Goal: Transaction & Acquisition: Purchase product/service

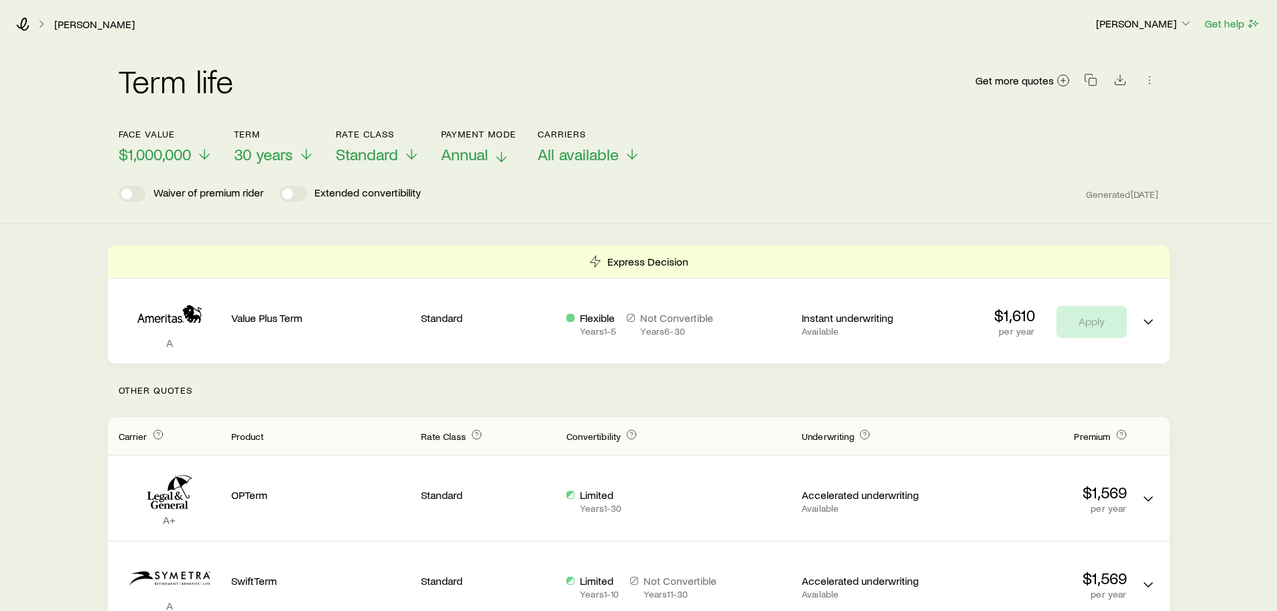
click at [492, 160] on p "Annual" at bounding box center [479, 154] width 76 height 19
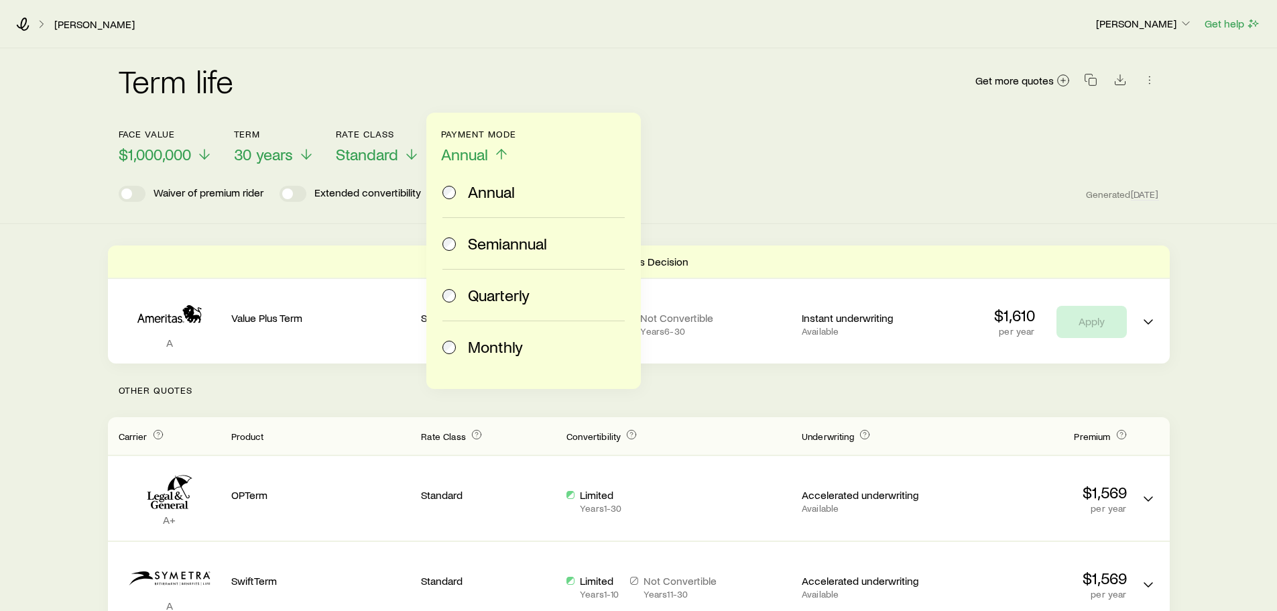
click at [507, 349] on span "Monthly" at bounding box center [495, 346] width 55 height 19
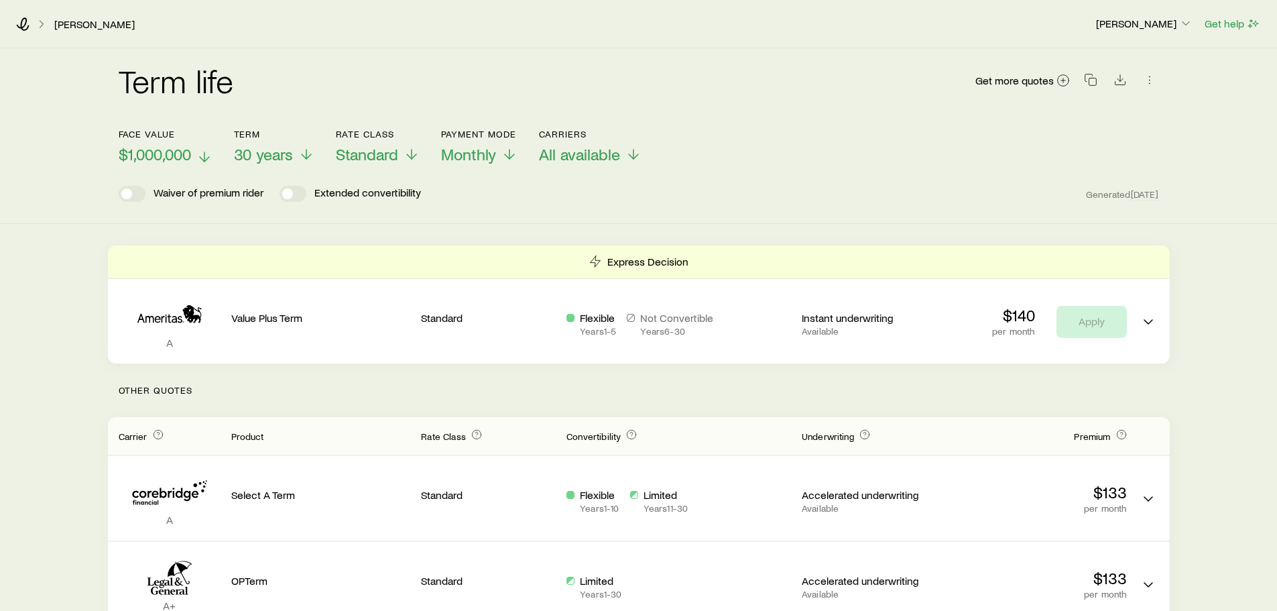
click at [204, 157] on icon at bounding box center [204, 157] width 16 height 16
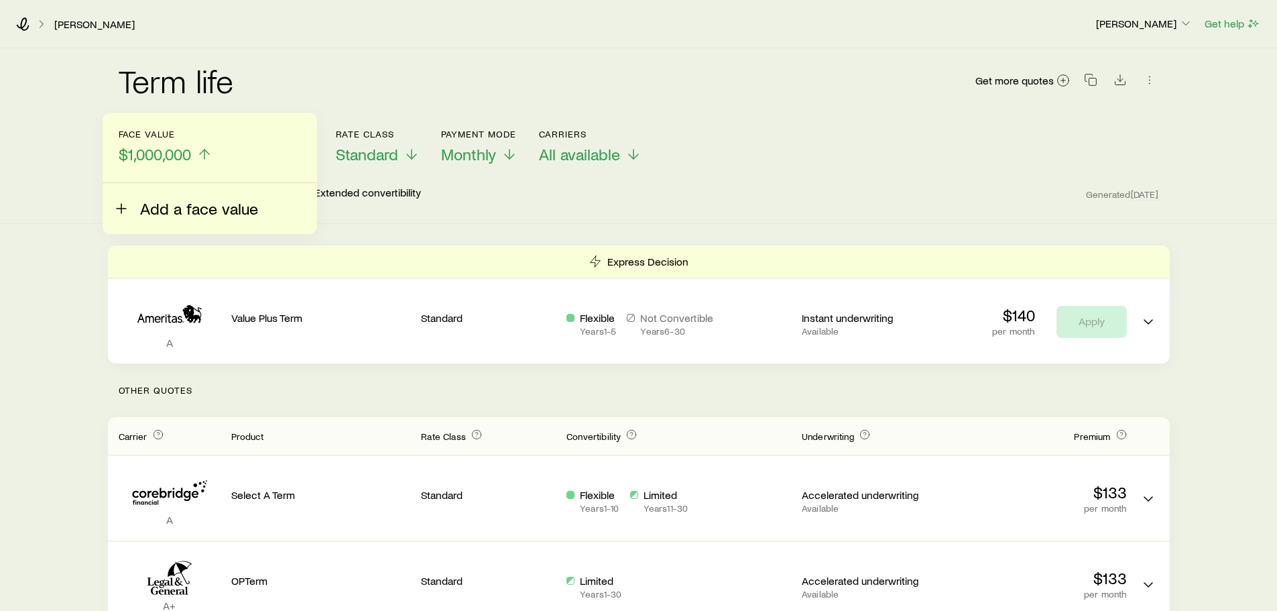
click at [172, 209] on span "Add a face value" at bounding box center [199, 208] width 118 height 19
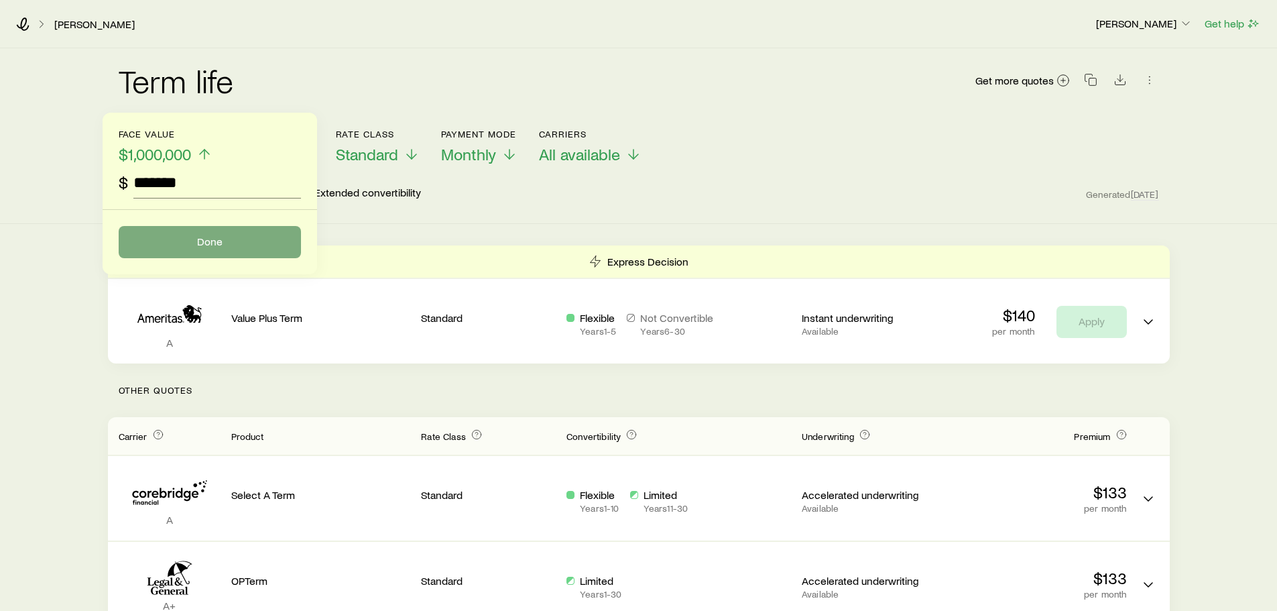
type input "*******"
click at [201, 236] on button "Done" at bounding box center [210, 242] width 182 height 32
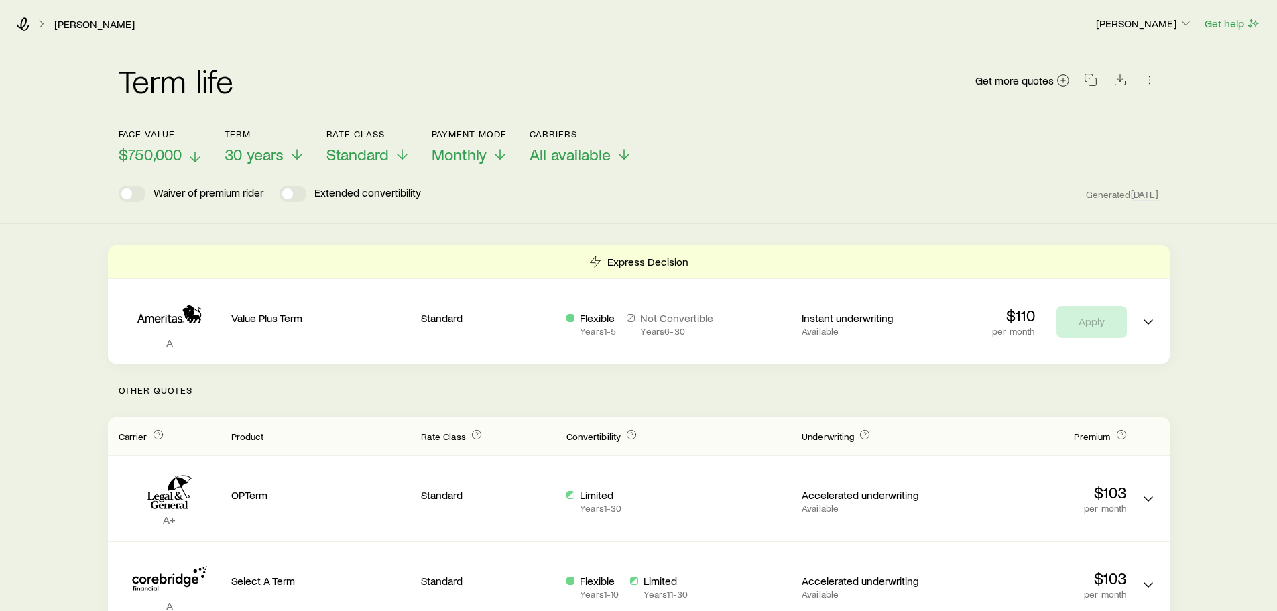
click at [194, 155] on icon at bounding box center [195, 157] width 16 height 16
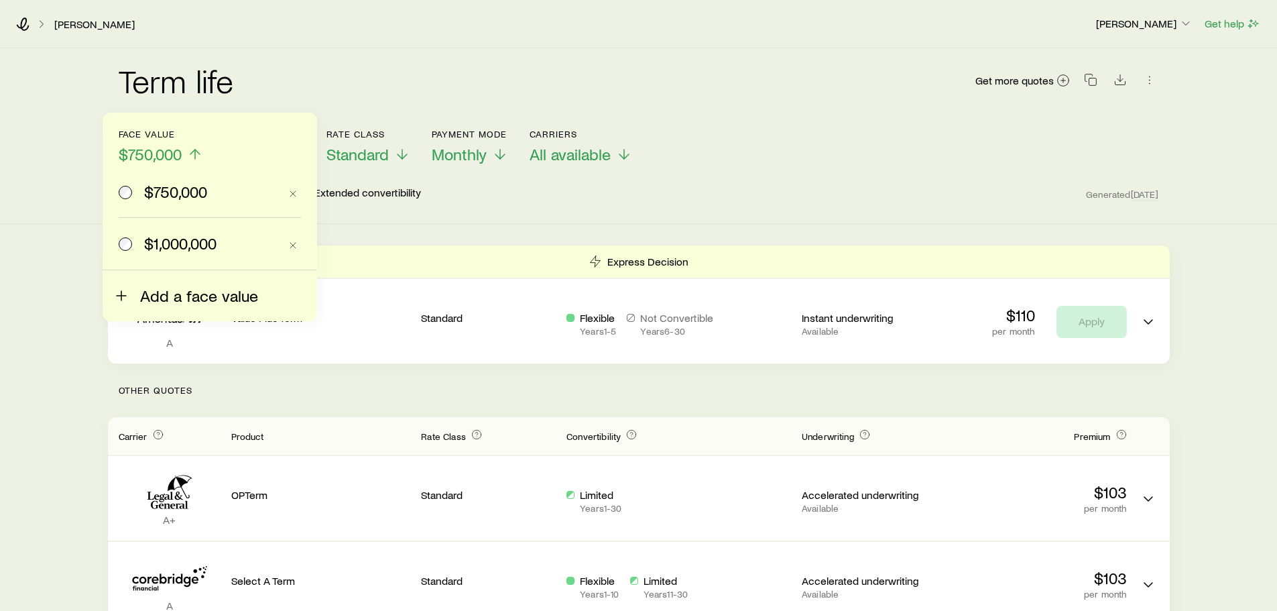
click at [178, 293] on span "Add a face value" at bounding box center [199, 295] width 118 height 19
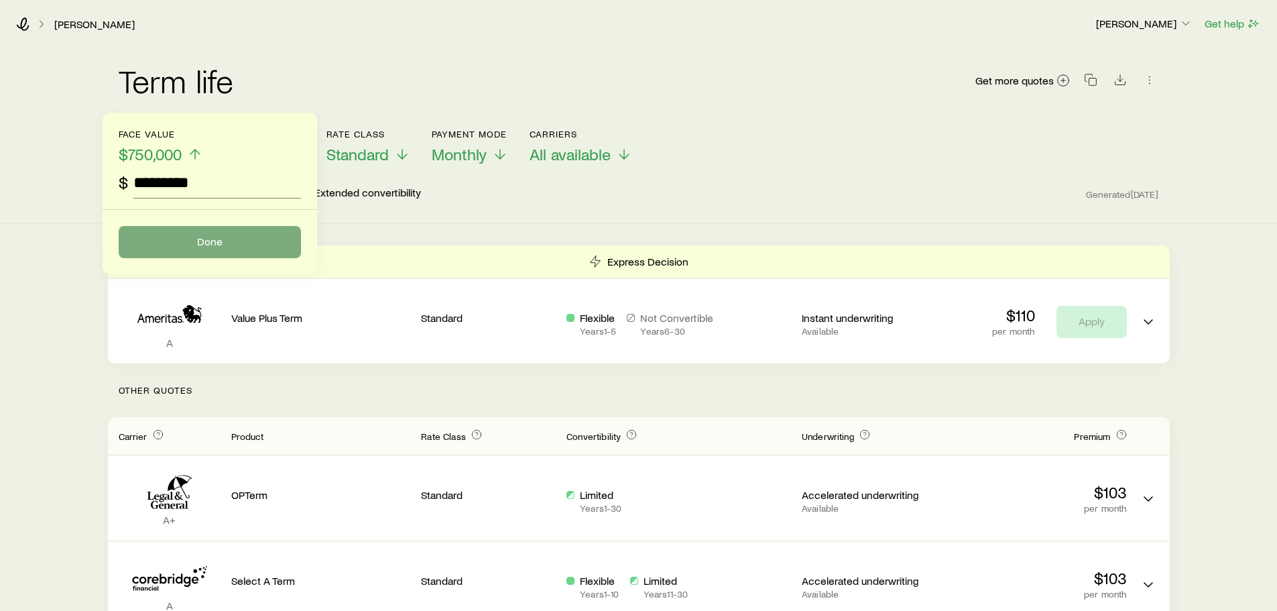
type input "*********"
click at [229, 245] on button "Done" at bounding box center [210, 242] width 182 height 32
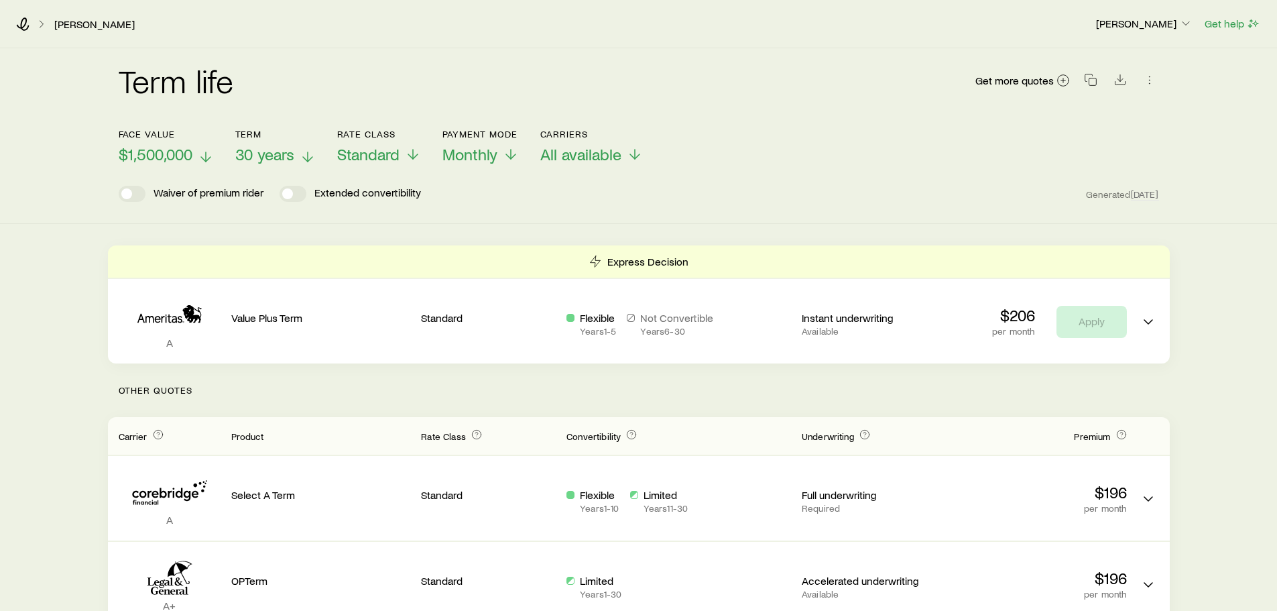
click at [270, 150] on span "30 years" at bounding box center [264, 154] width 59 height 19
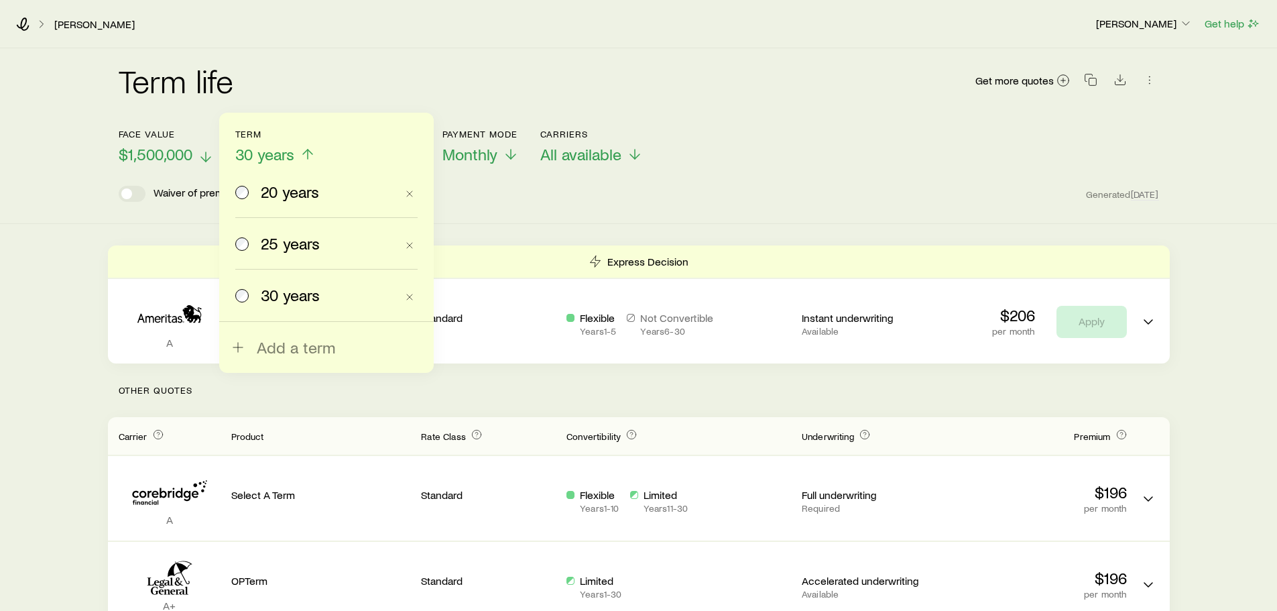
click at [300, 249] on span "25 years" at bounding box center [290, 243] width 59 height 19
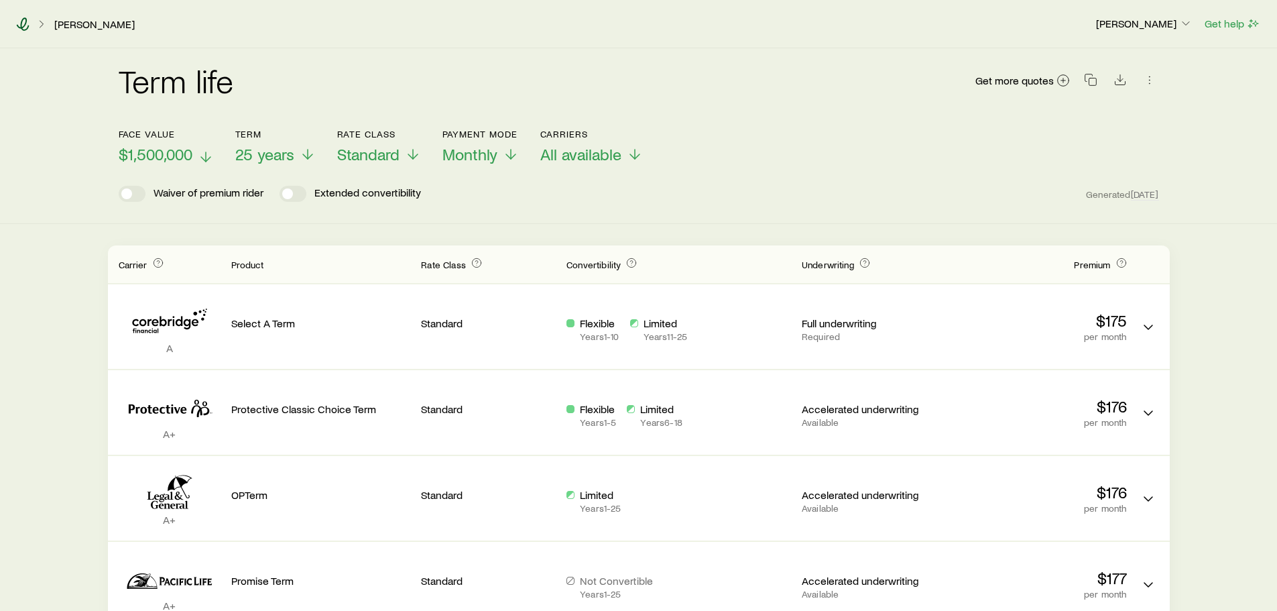
click at [23, 25] on icon at bounding box center [22, 23] width 13 height 13
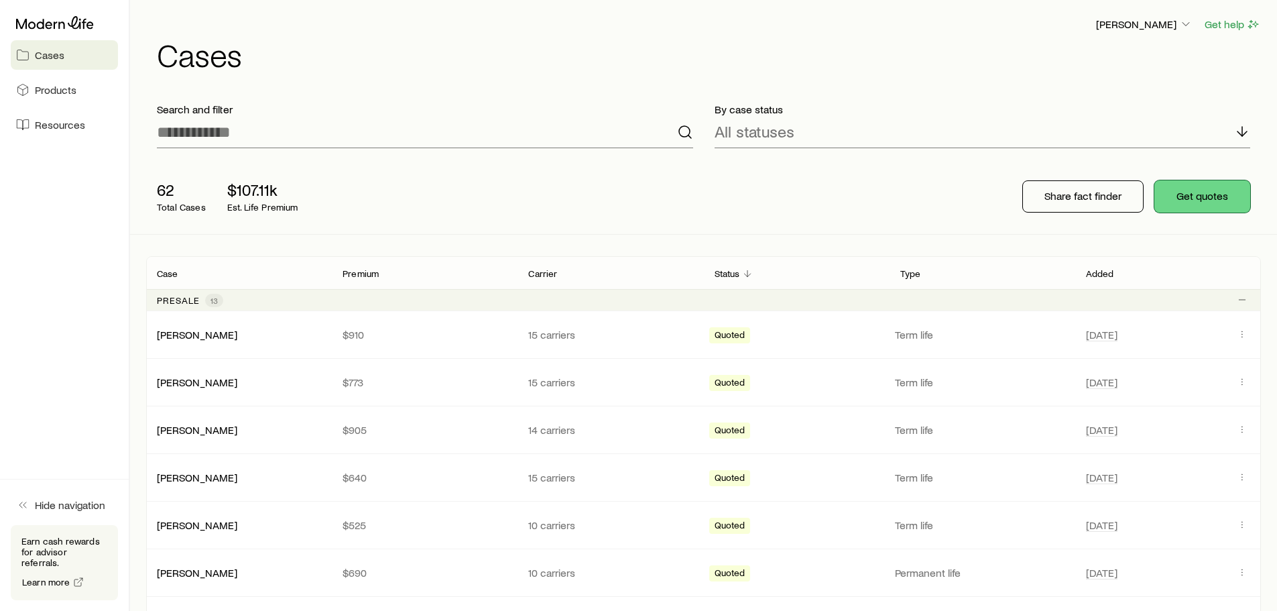
click at [1179, 198] on button "Get quotes" at bounding box center [1202, 196] width 96 height 32
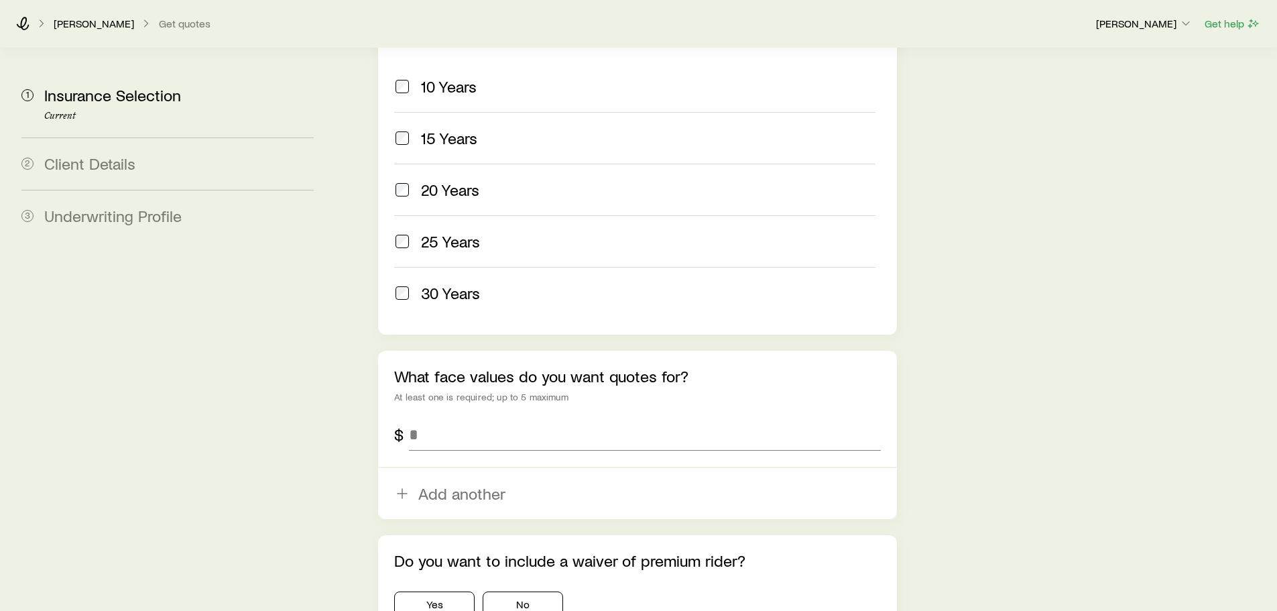
scroll to position [737, 0]
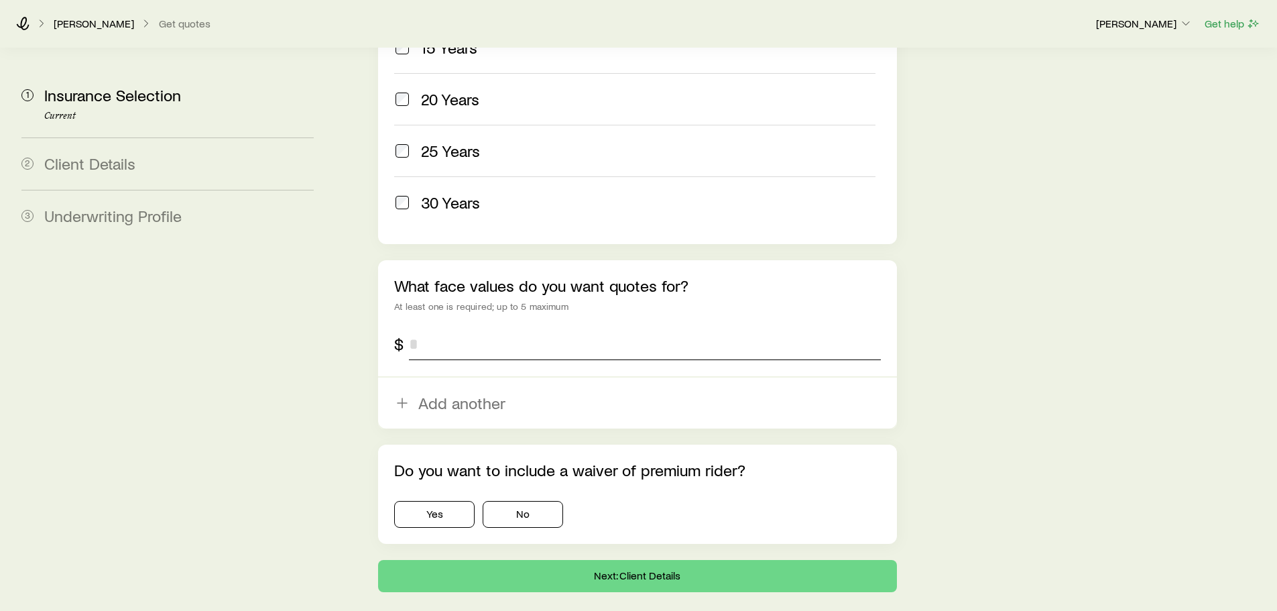
click at [426, 328] on input "tel" at bounding box center [644, 344] width 471 height 32
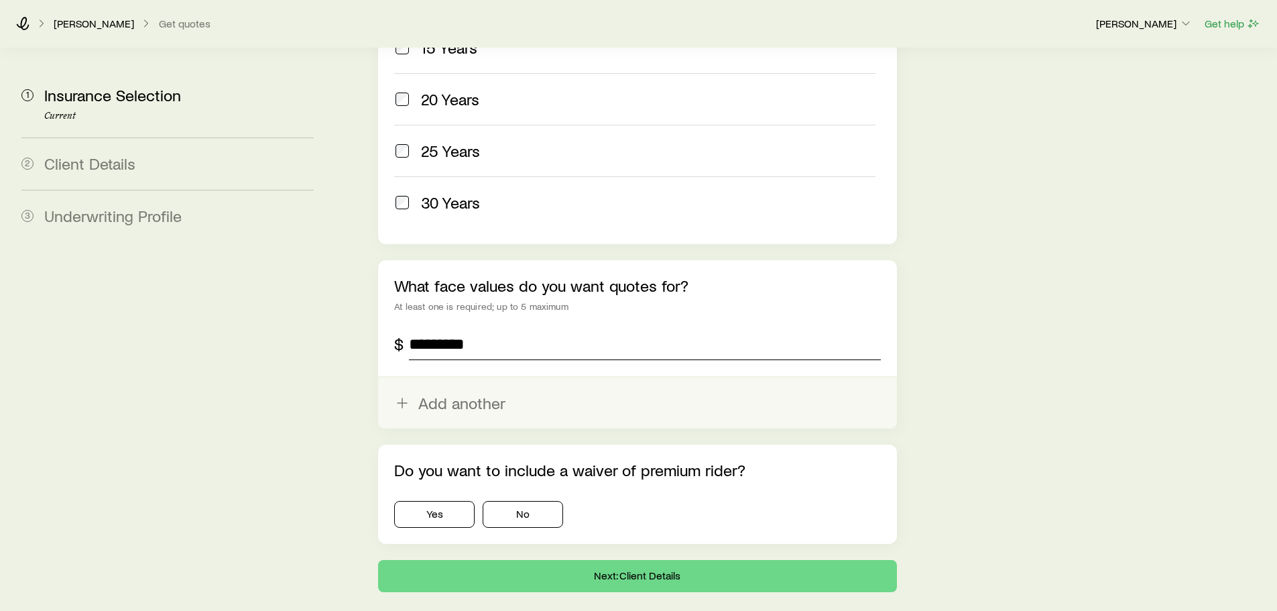
type input "*********"
click at [470, 377] on button "Add another" at bounding box center [637, 402] width 518 height 51
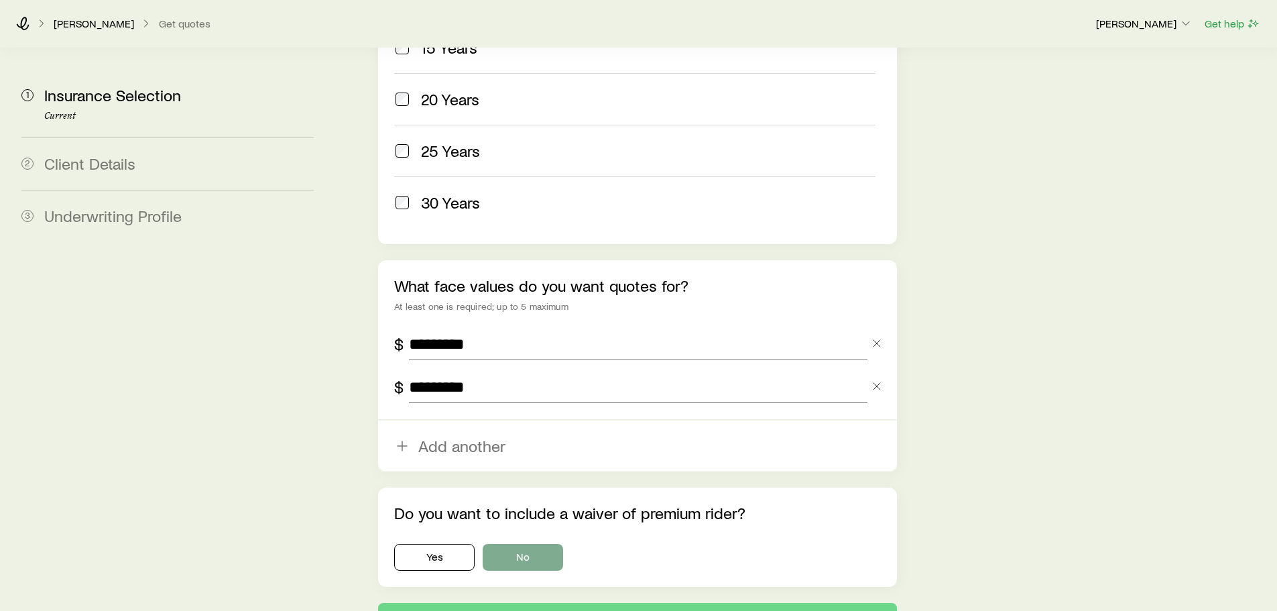
type input "*********"
click at [507, 544] on button "No" at bounding box center [523, 557] width 80 height 27
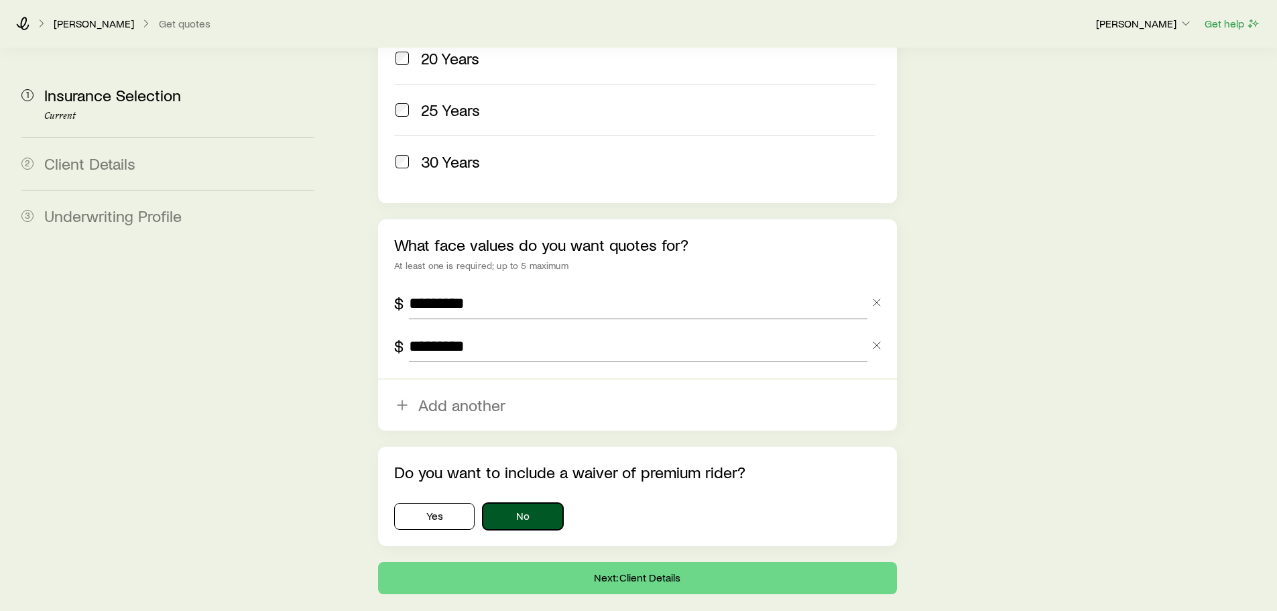
scroll to position [800, 0]
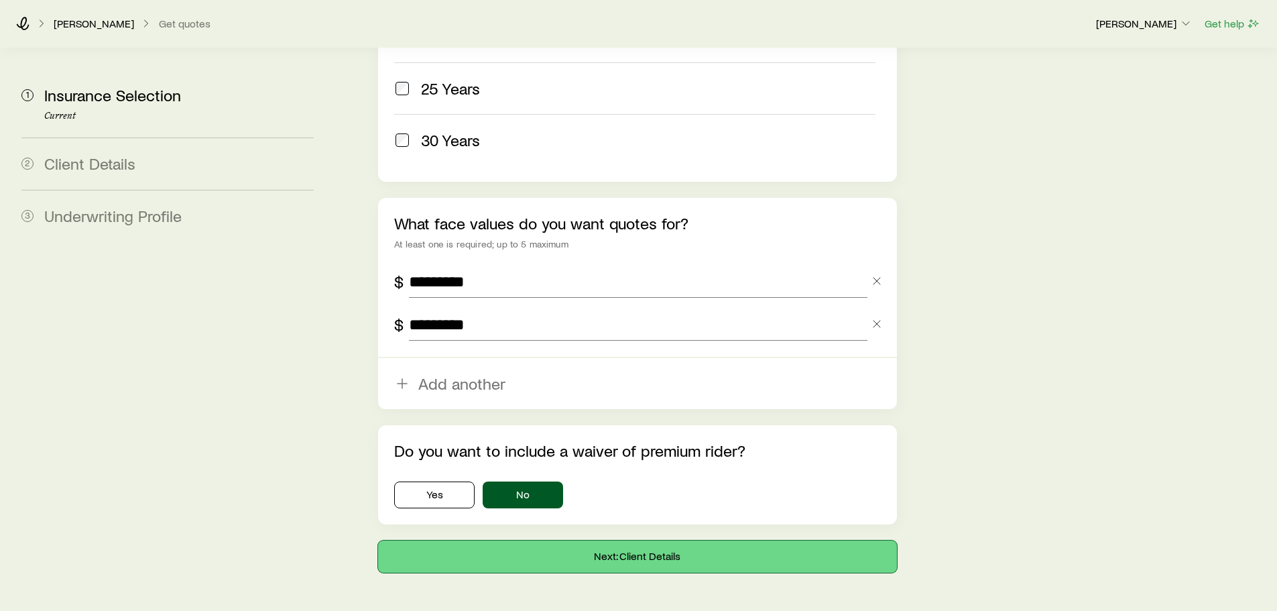
click at [592, 540] on button "Next: Client Details" at bounding box center [637, 556] width 518 height 32
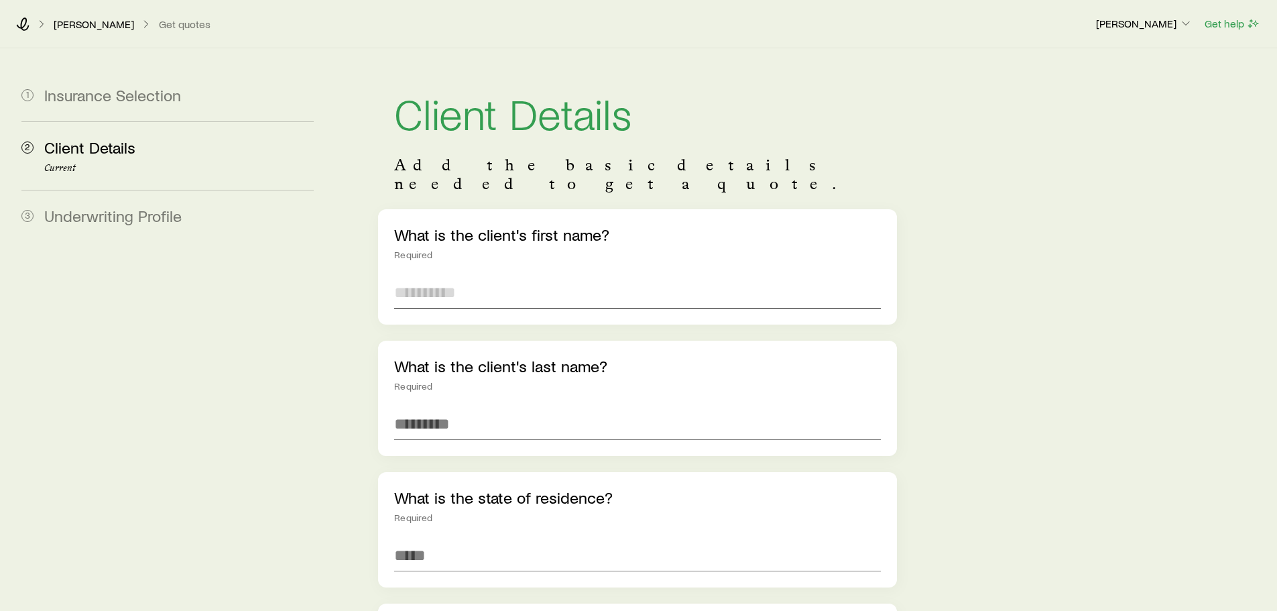
click at [411, 276] on input "text" at bounding box center [637, 292] width 486 height 32
type input "*********"
type input "****"
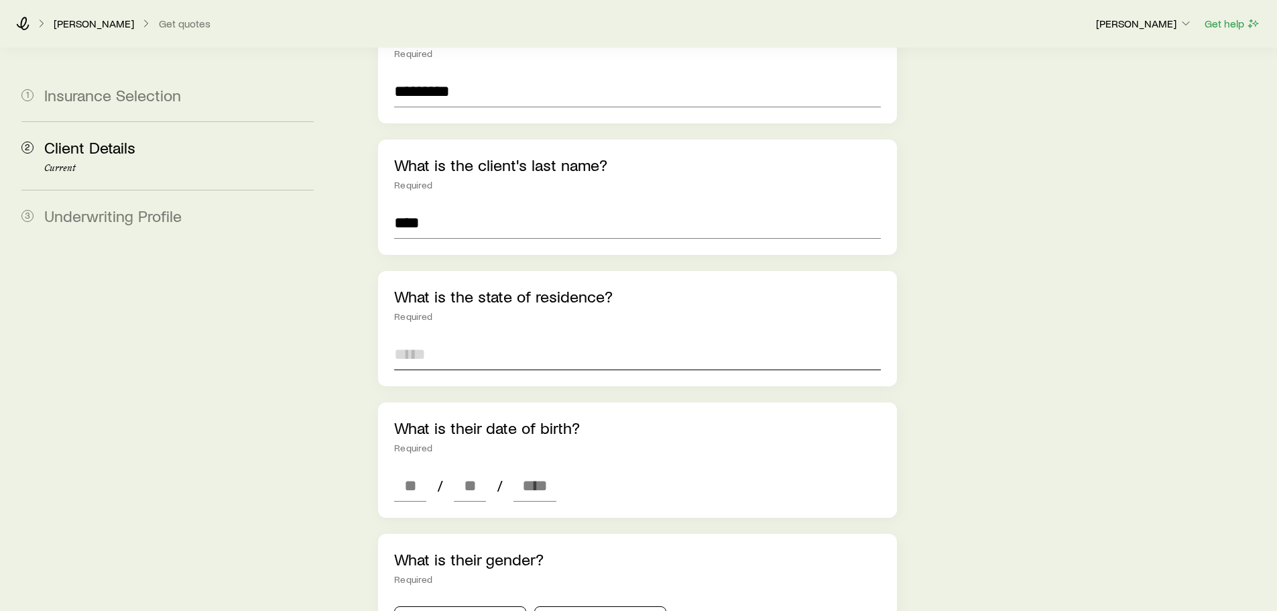
click at [442, 343] on input at bounding box center [637, 354] width 486 height 32
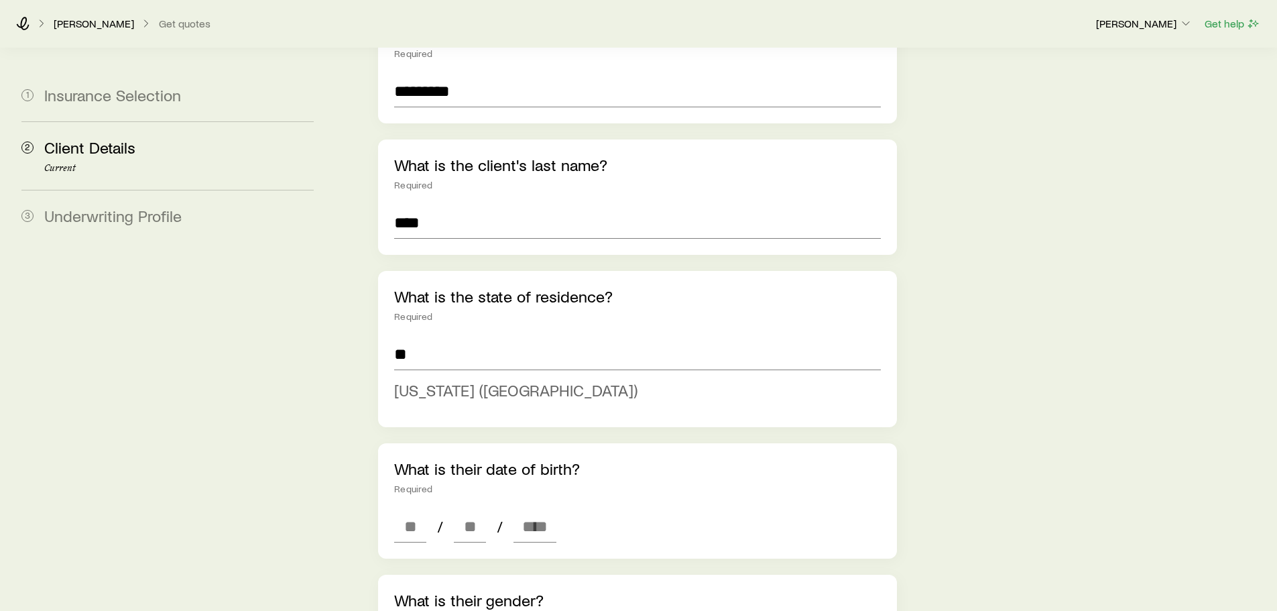
click at [418, 380] on span "[US_STATE] ([GEOGRAPHIC_DATA])" at bounding box center [515, 389] width 243 height 19
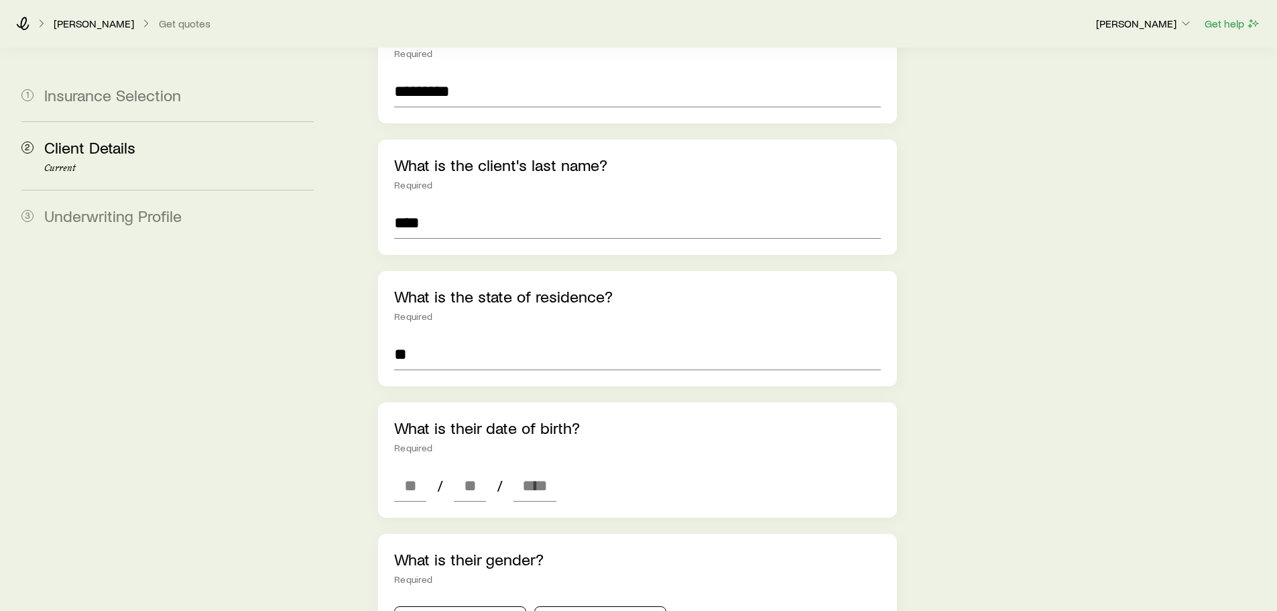
type input "**********"
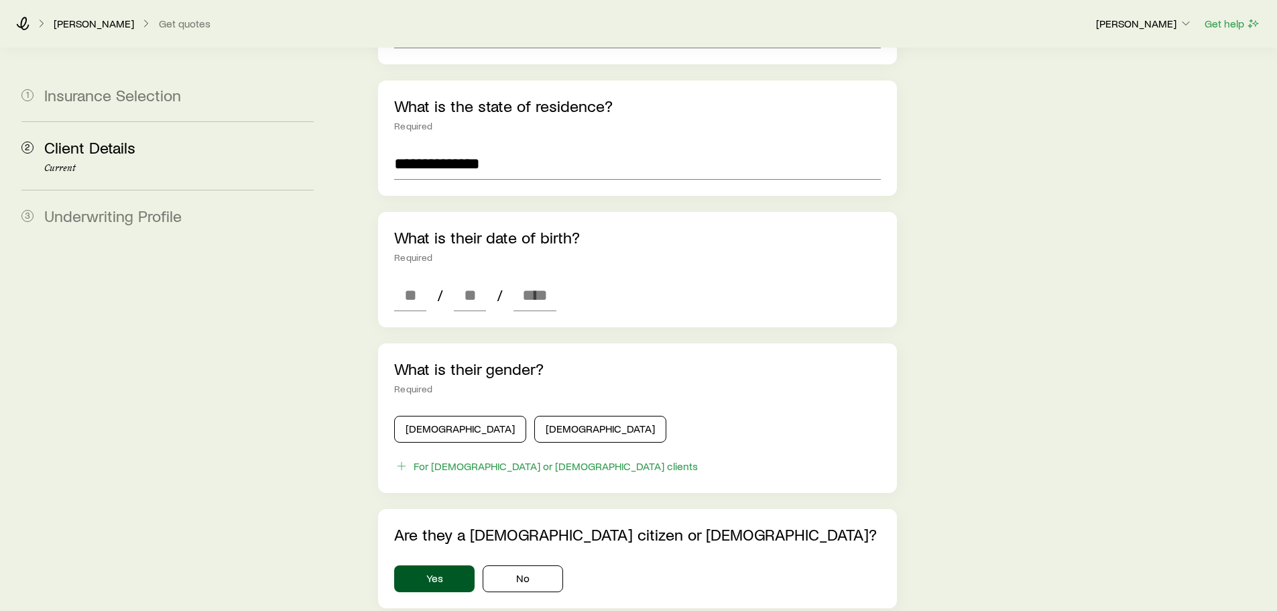
scroll to position [402, 0]
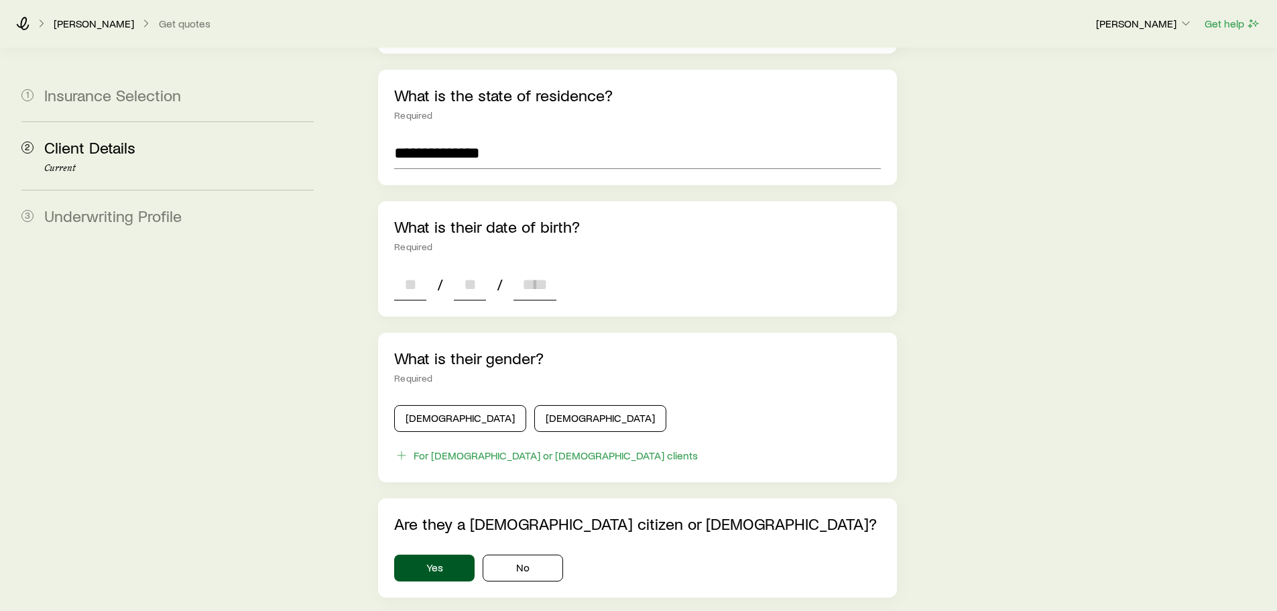
click at [404, 268] on input at bounding box center [410, 284] width 32 height 32
type input "**"
type input "****"
type input "*"
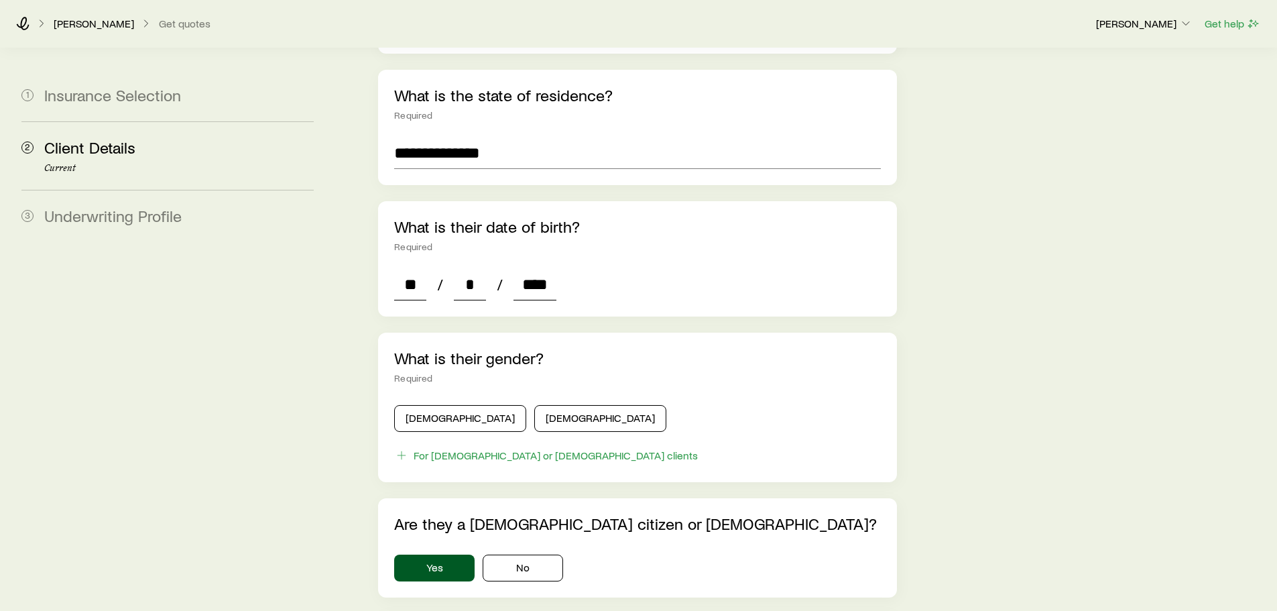
type input "****"
click at [443, 405] on button "[DEMOGRAPHIC_DATA]" at bounding box center [460, 418] width 132 height 27
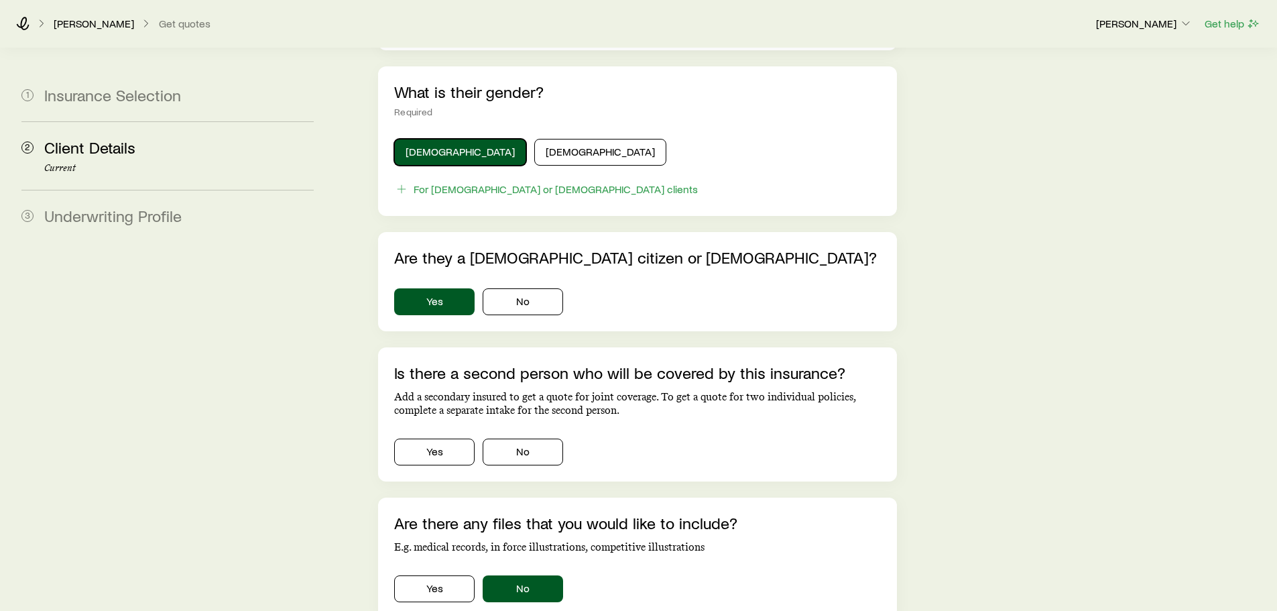
scroll to position [781, 0]
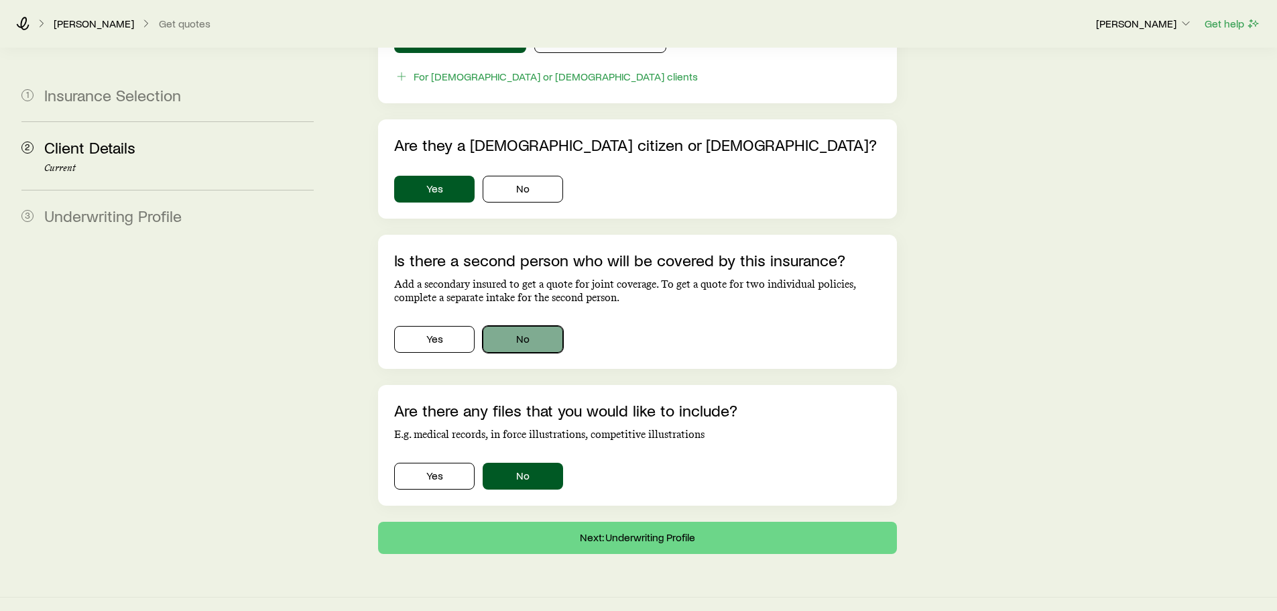
click at [524, 327] on button "No" at bounding box center [523, 339] width 80 height 27
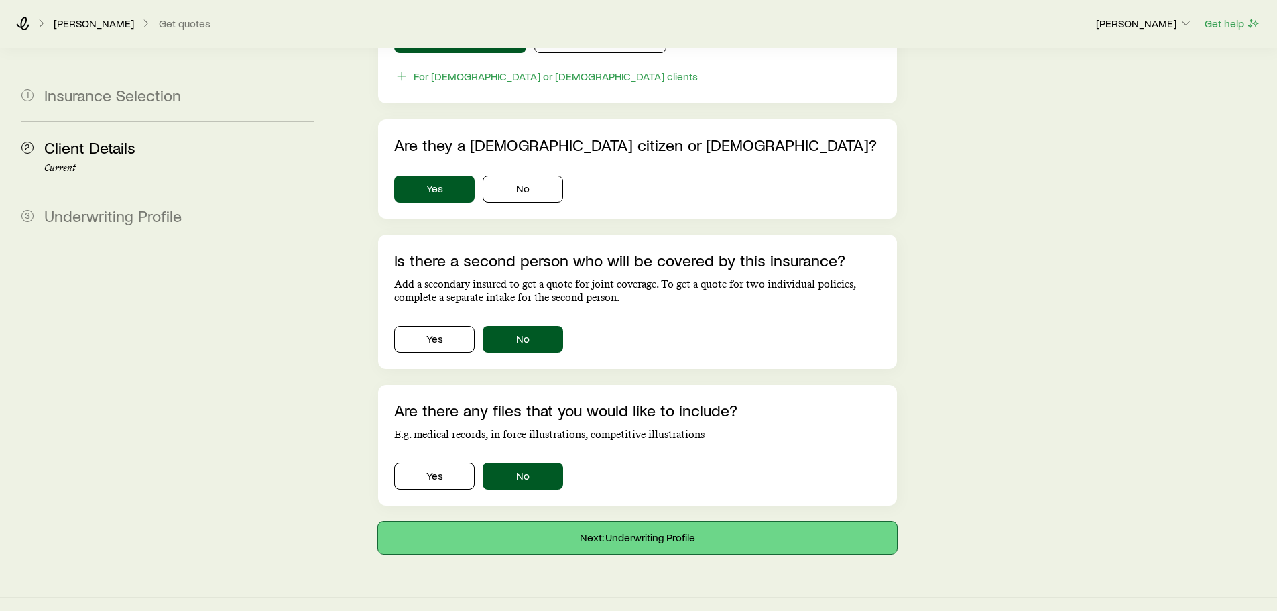
click at [620, 526] on button "Next: Underwriting Profile" at bounding box center [637, 537] width 518 height 32
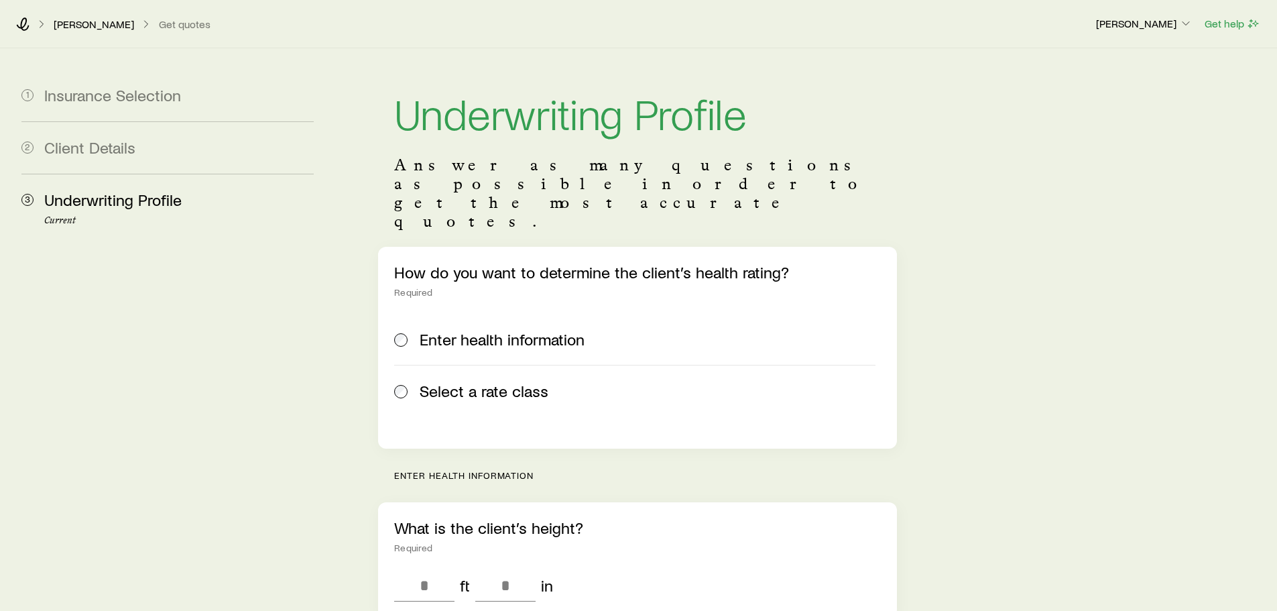
click at [416, 365] on label "Select a rate class" at bounding box center [634, 391] width 481 height 52
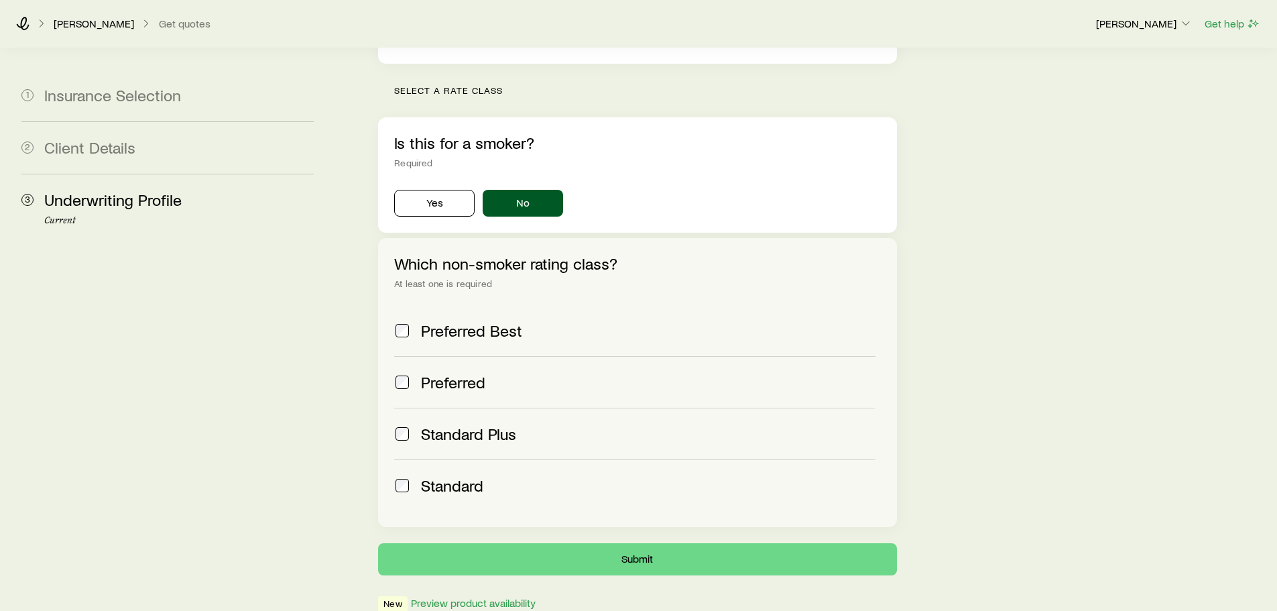
scroll to position [424, 0]
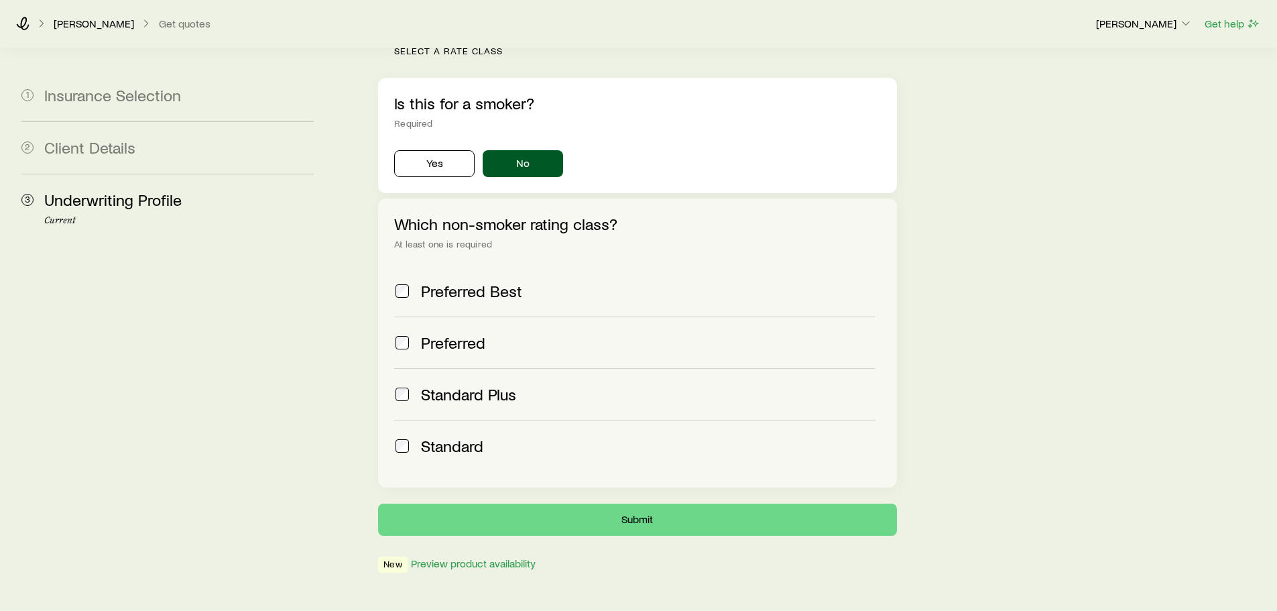
click at [422, 436] on span "Standard" at bounding box center [452, 445] width 62 height 19
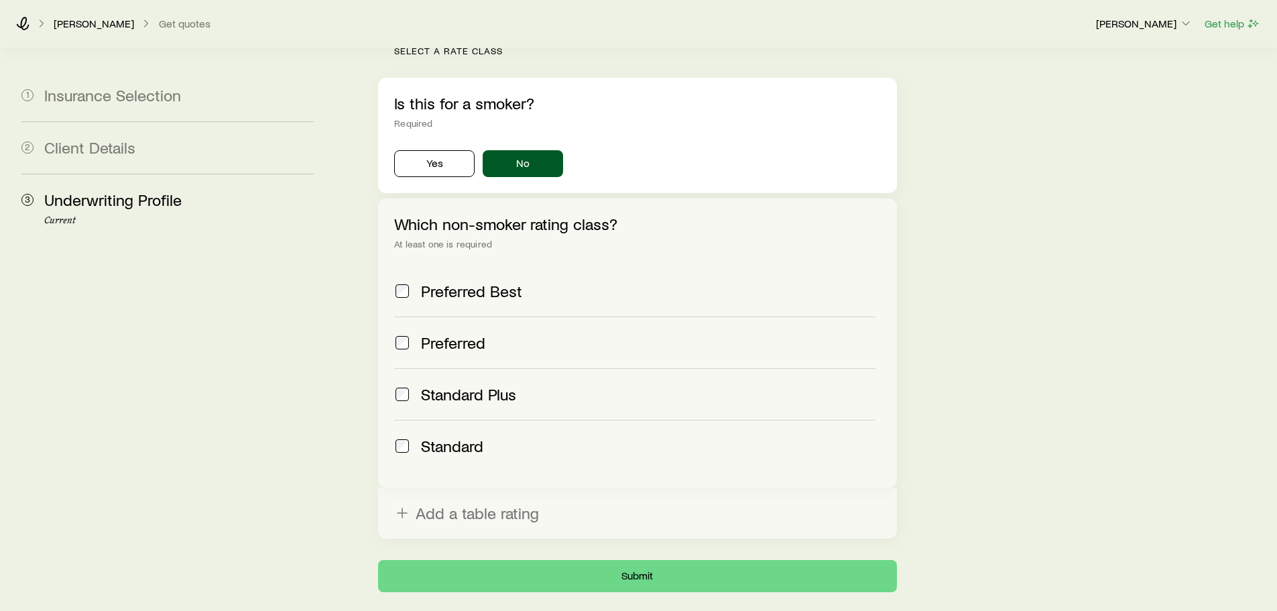
scroll to position [481, 0]
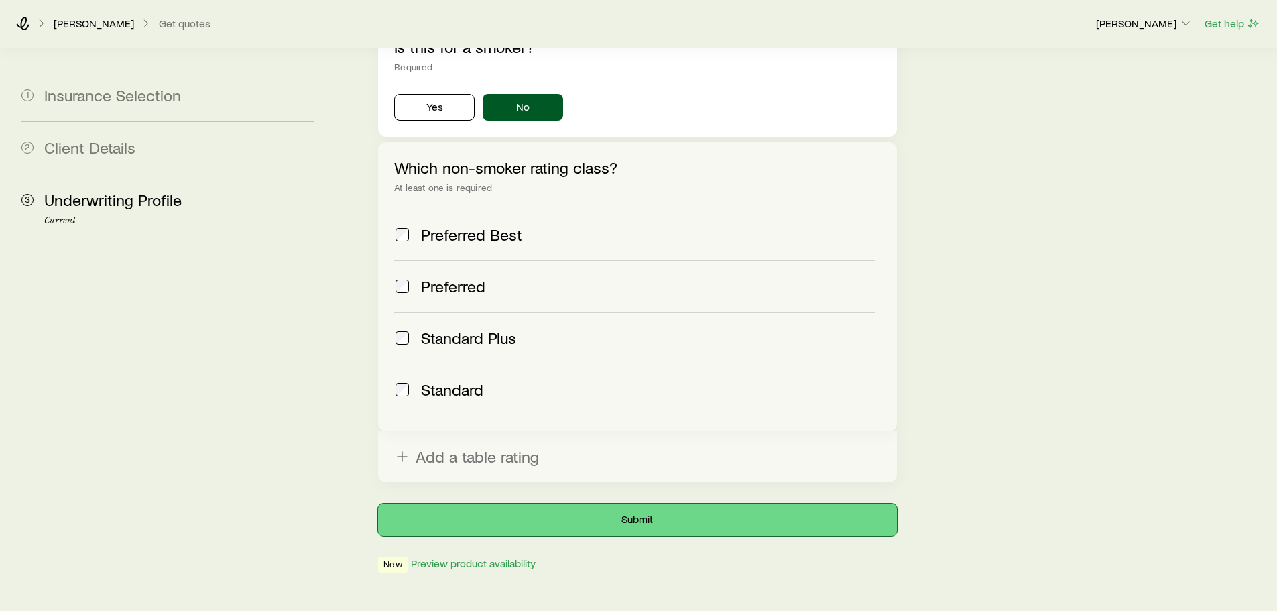
click at [557, 503] on button "Submit" at bounding box center [637, 519] width 518 height 32
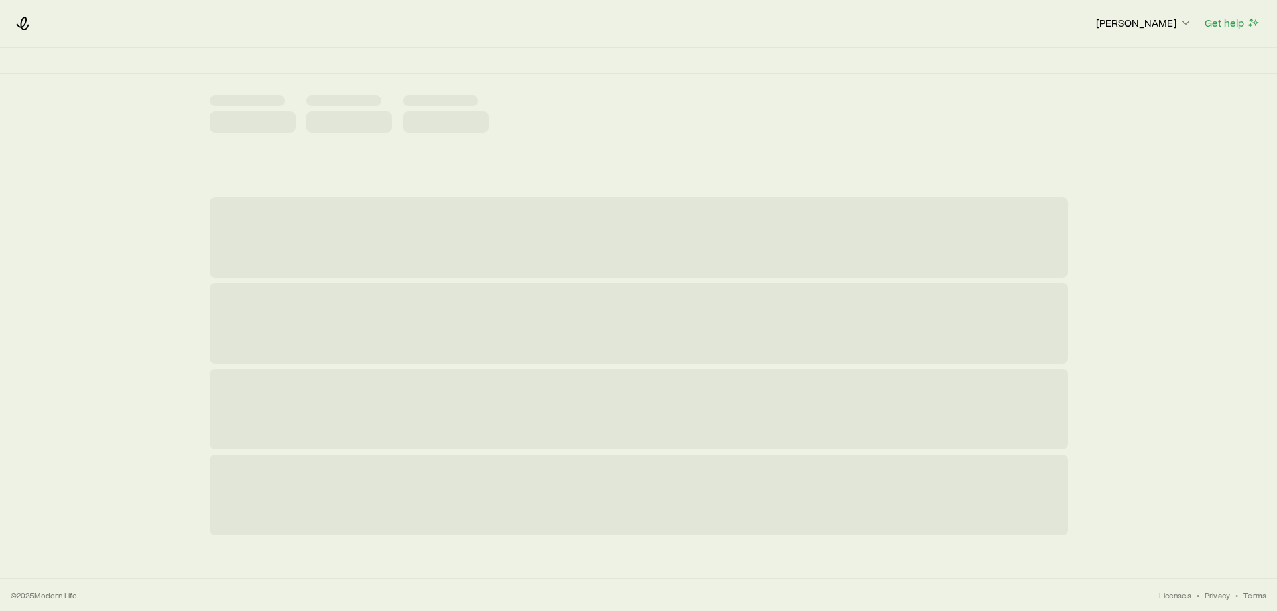
scroll to position [0, 0]
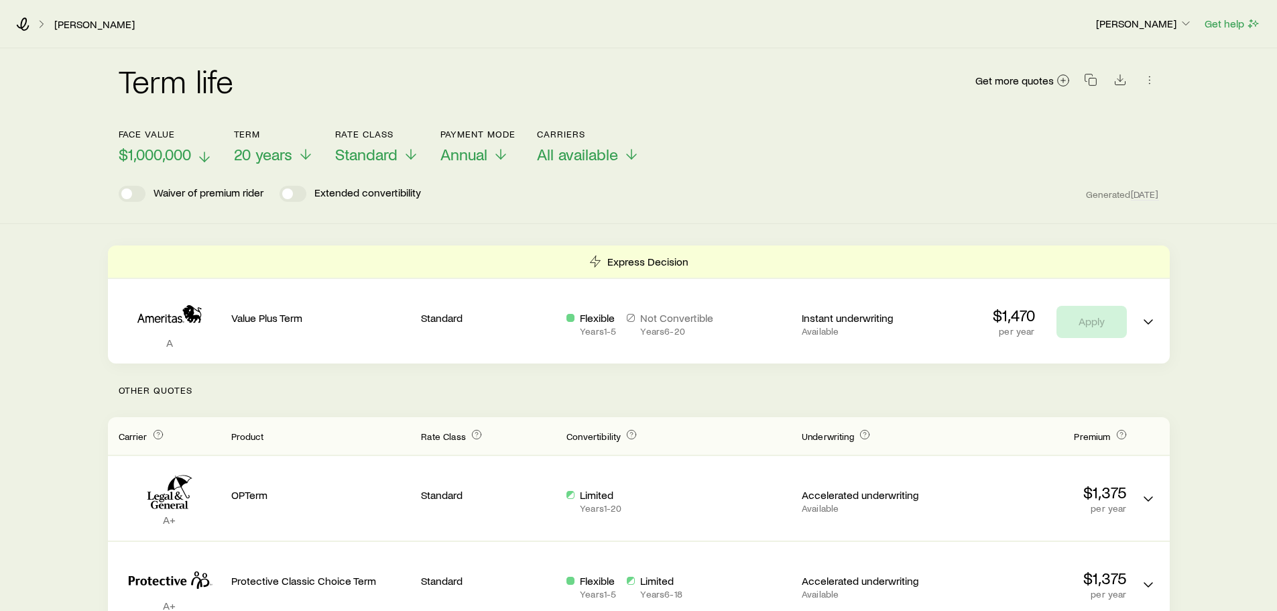
click at [168, 153] on span "$1,000,000" at bounding box center [155, 154] width 72 height 19
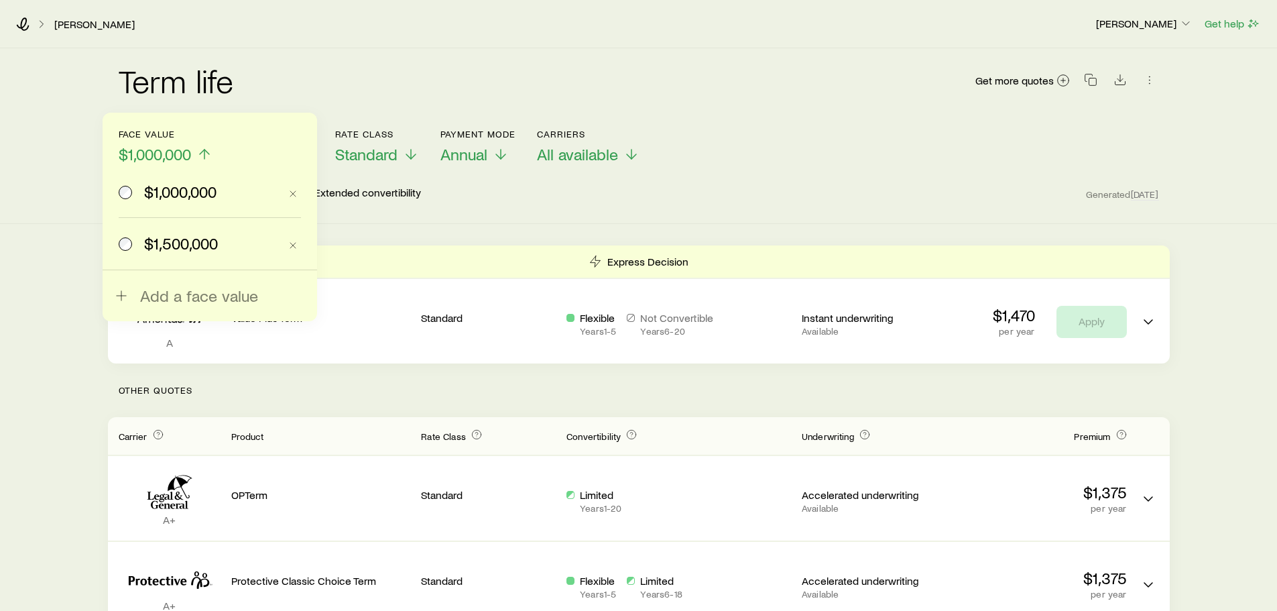
click at [181, 241] on span "$1,500,000" at bounding box center [181, 243] width 74 height 19
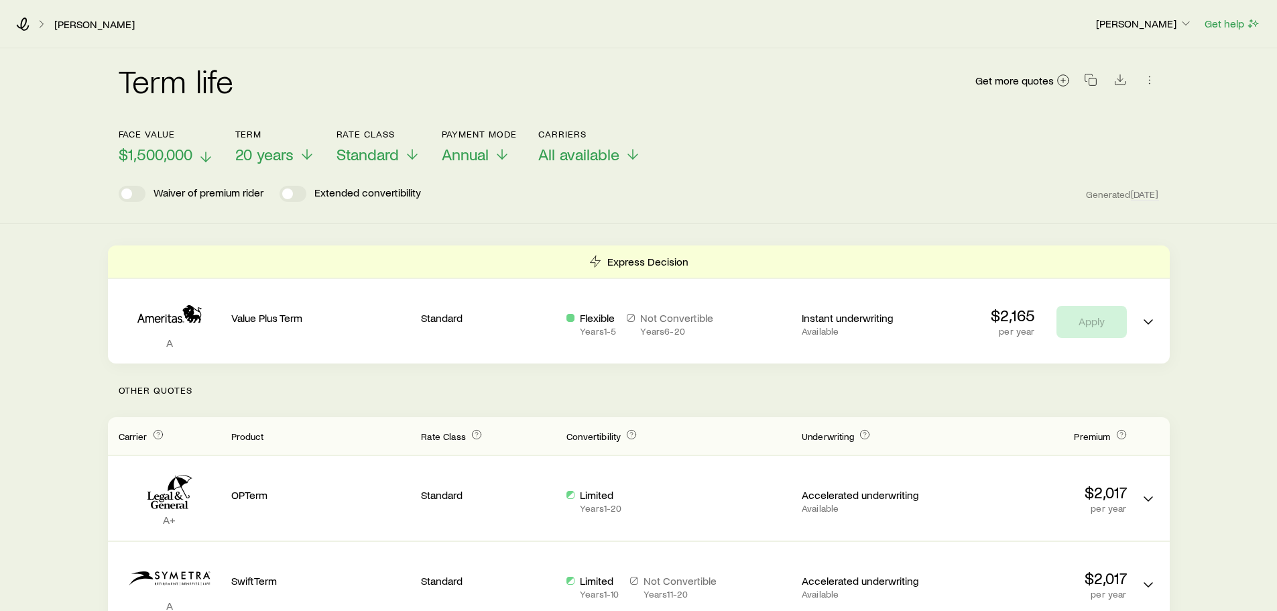
click at [184, 153] on span "$1,500,000" at bounding box center [156, 154] width 74 height 19
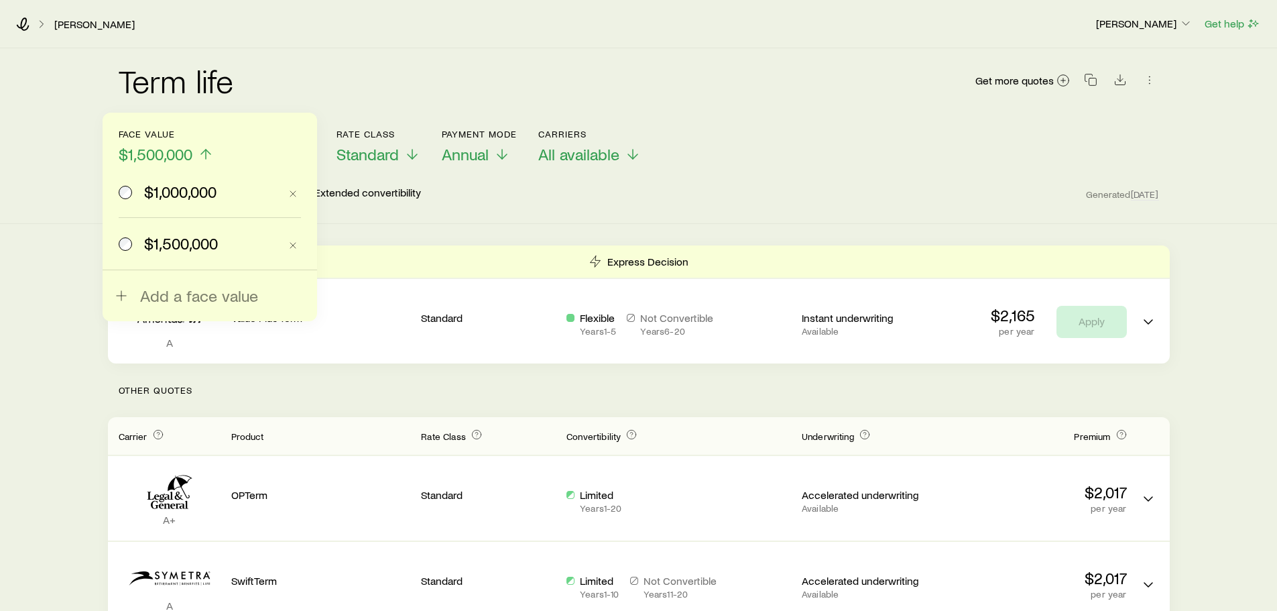
click at [298, 96] on div "Term life Get more quotes" at bounding box center [639, 88] width 1040 height 48
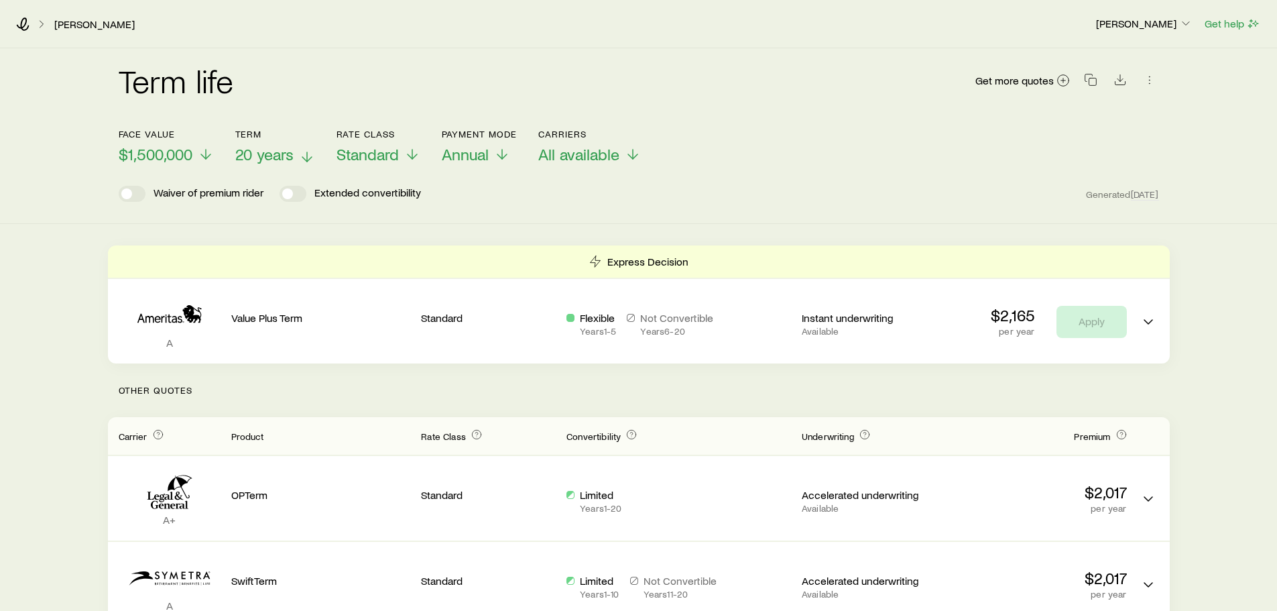
click at [285, 147] on span "20 years" at bounding box center [264, 154] width 58 height 19
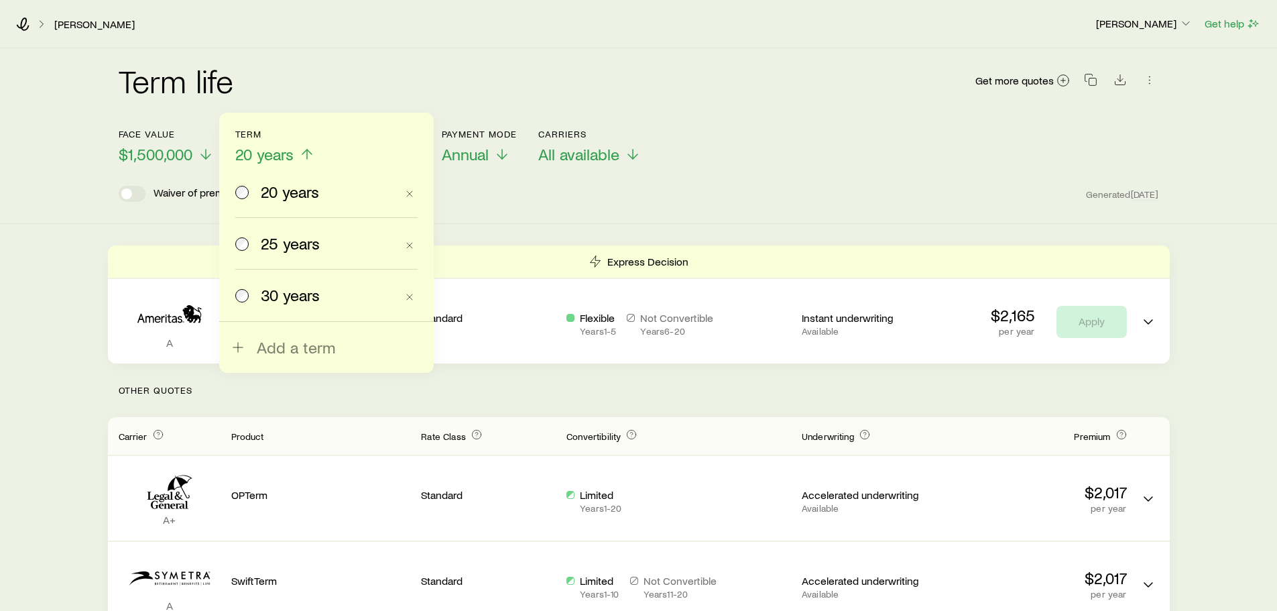
click at [289, 300] on span "30 years" at bounding box center [290, 294] width 59 height 19
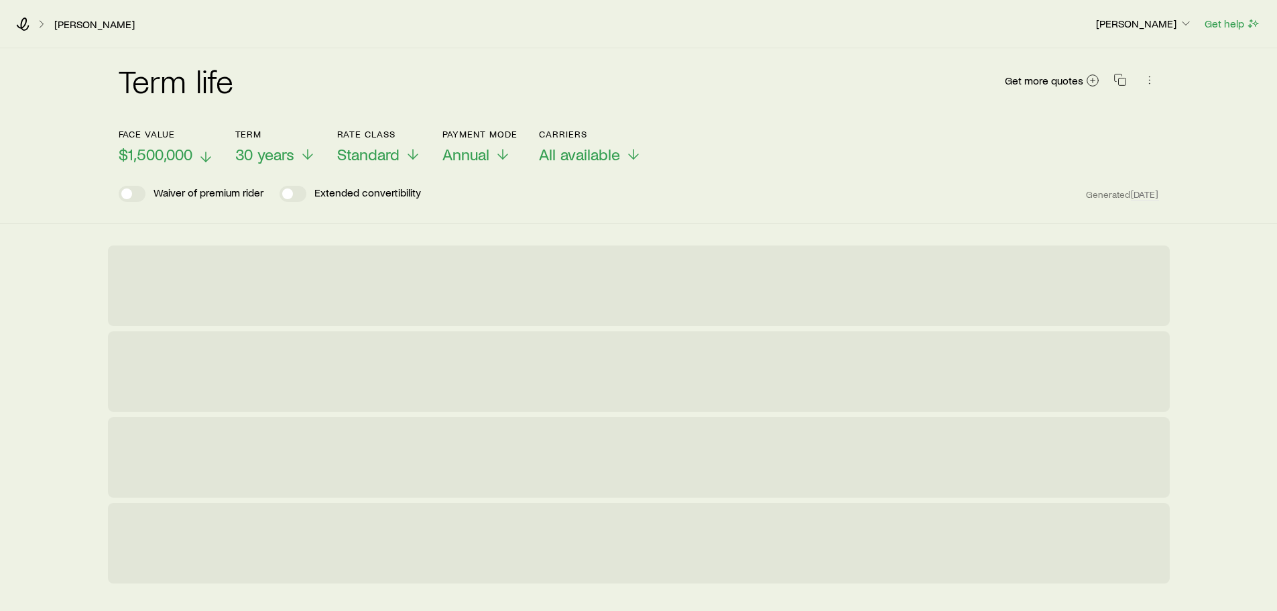
click at [162, 149] on span "$1,500,000" at bounding box center [156, 154] width 74 height 19
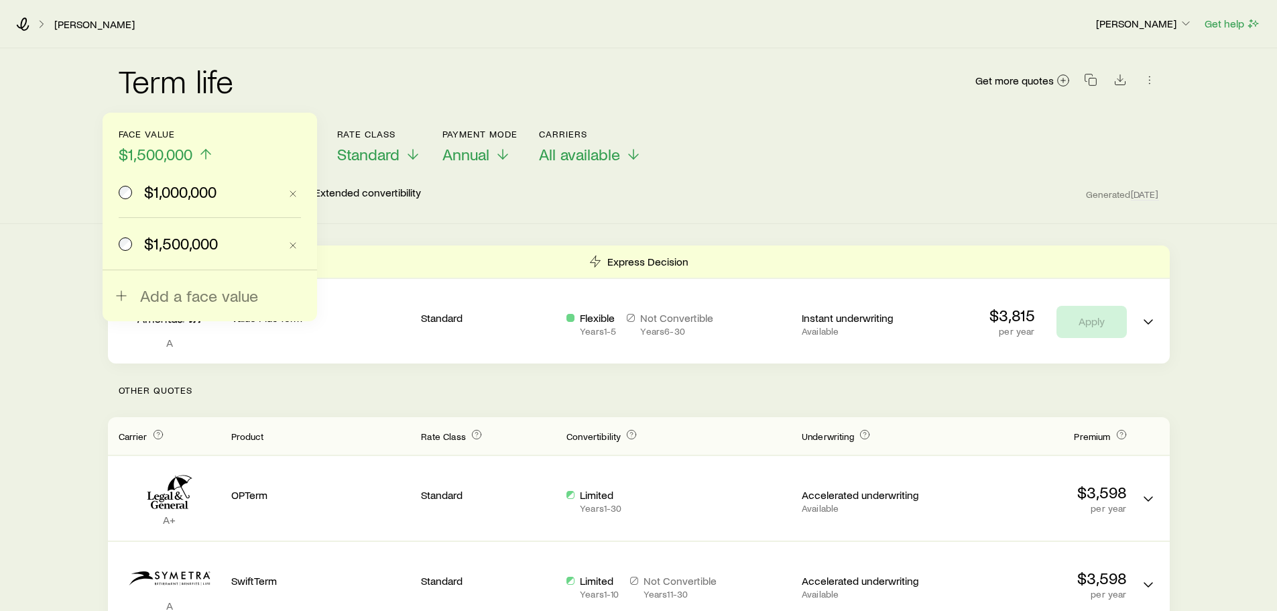
click at [397, 168] on header "Face value $1,500,000 $1,000,000 $1,500,000 Add a face value Term 30 years Rate…" at bounding box center [639, 165] width 1040 height 73
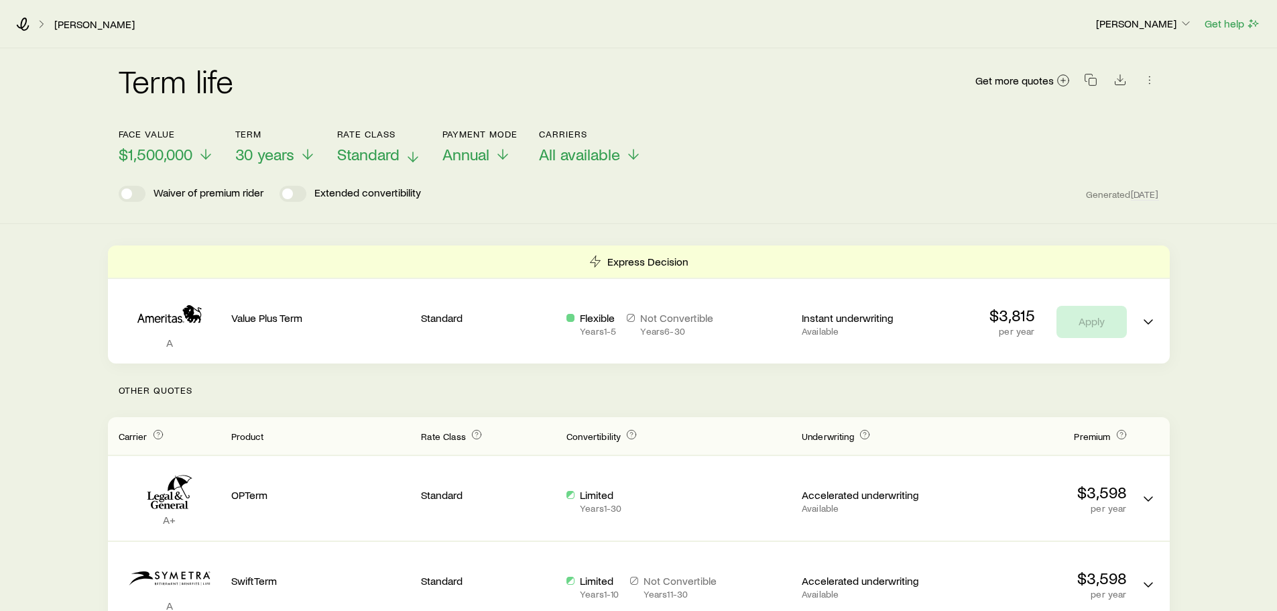
click at [399, 157] on span "Standard" at bounding box center [368, 154] width 62 height 19
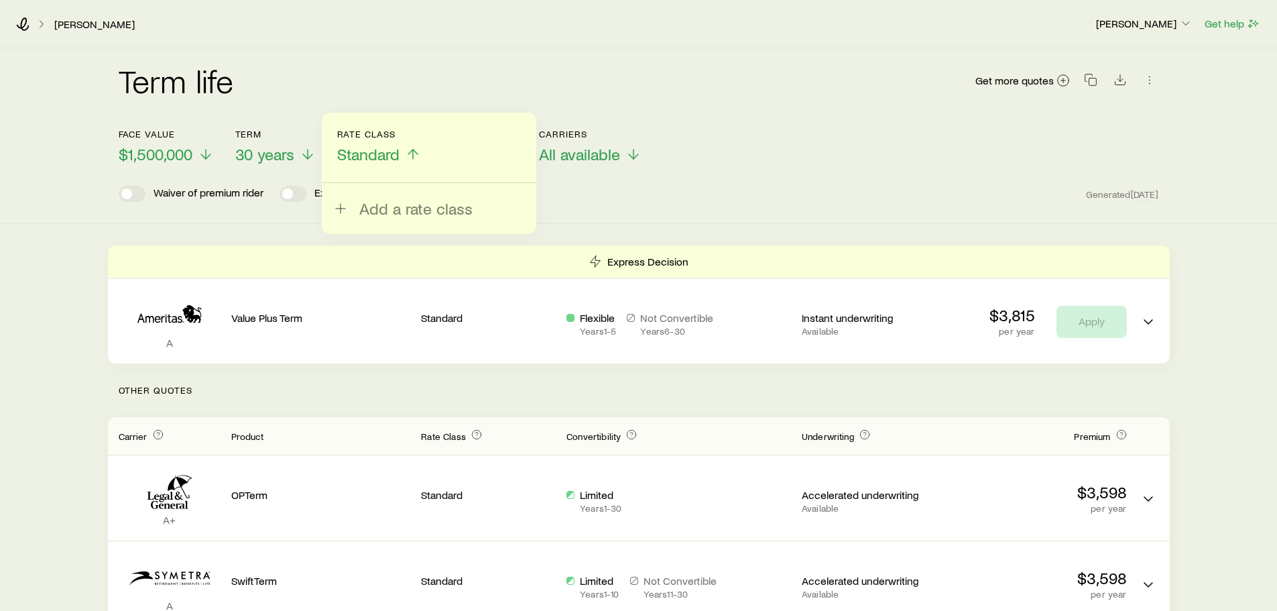
click at [460, 80] on div "Term life Get more quotes" at bounding box center [639, 88] width 1040 height 48
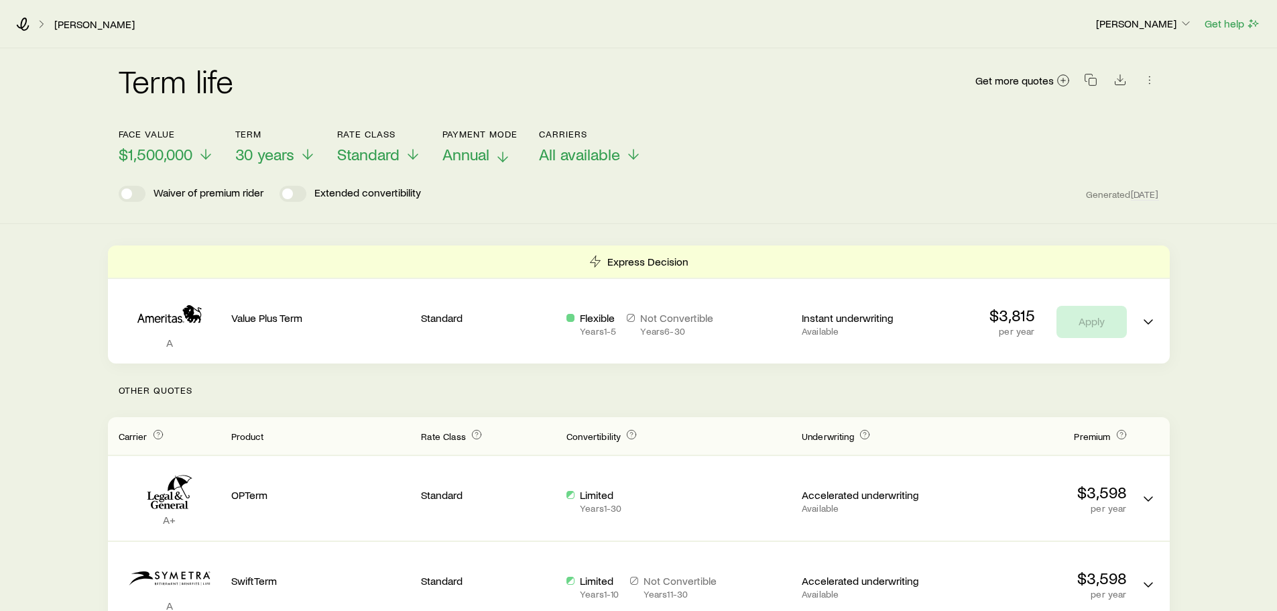
click at [480, 151] on span "Annual" at bounding box center [465, 154] width 47 height 19
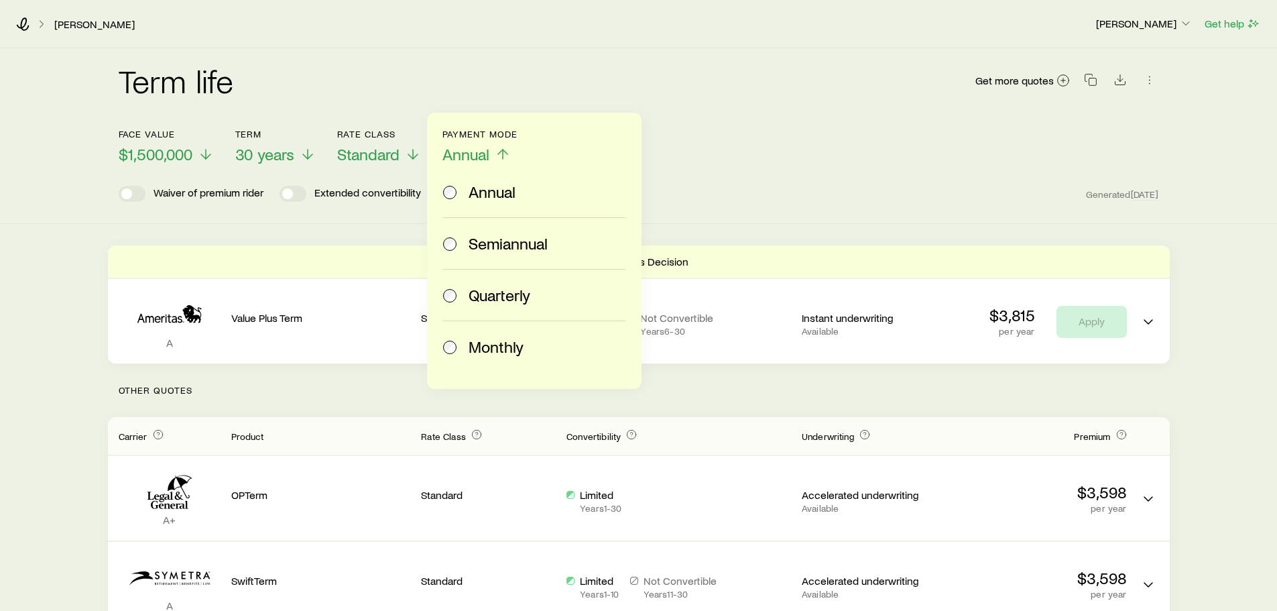
click at [505, 348] on span "Monthly" at bounding box center [495, 346] width 55 height 19
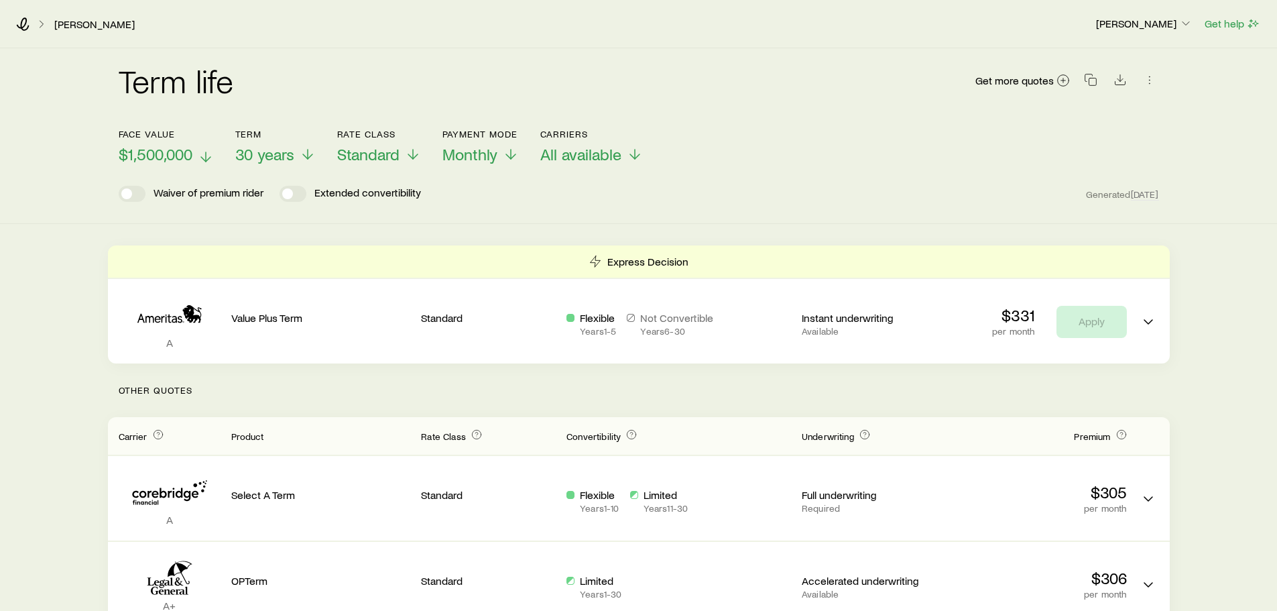
click at [200, 155] on icon at bounding box center [206, 157] width 16 height 16
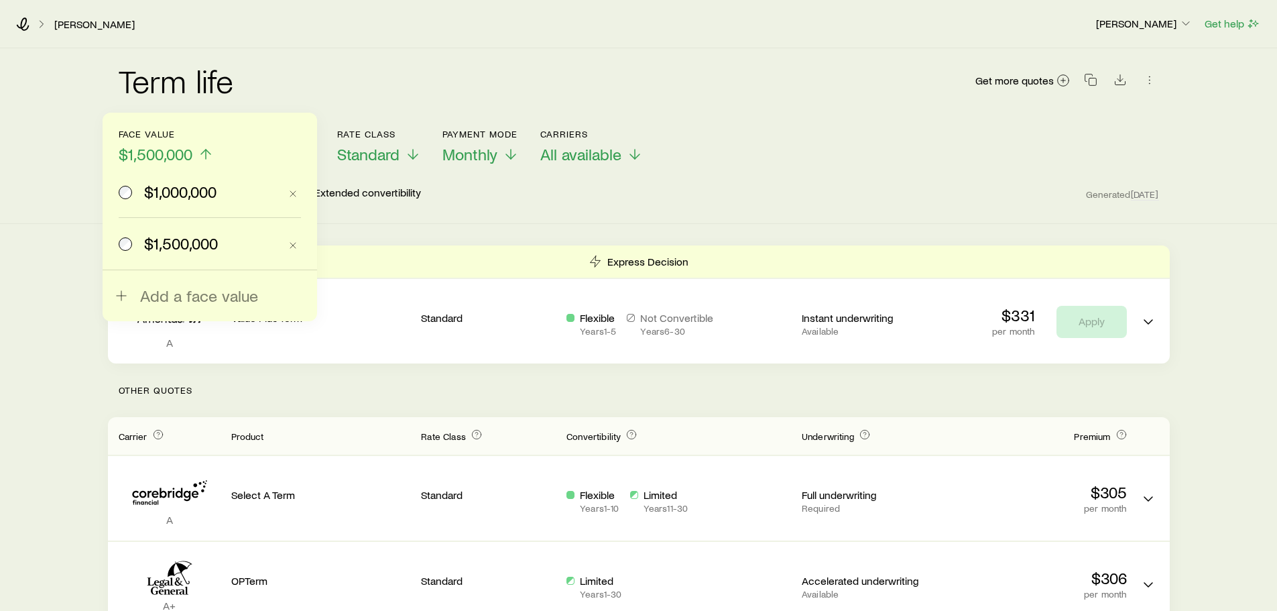
click at [178, 190] on span "$1,000,000" at bounding box center [180, 191] width 72 height 19
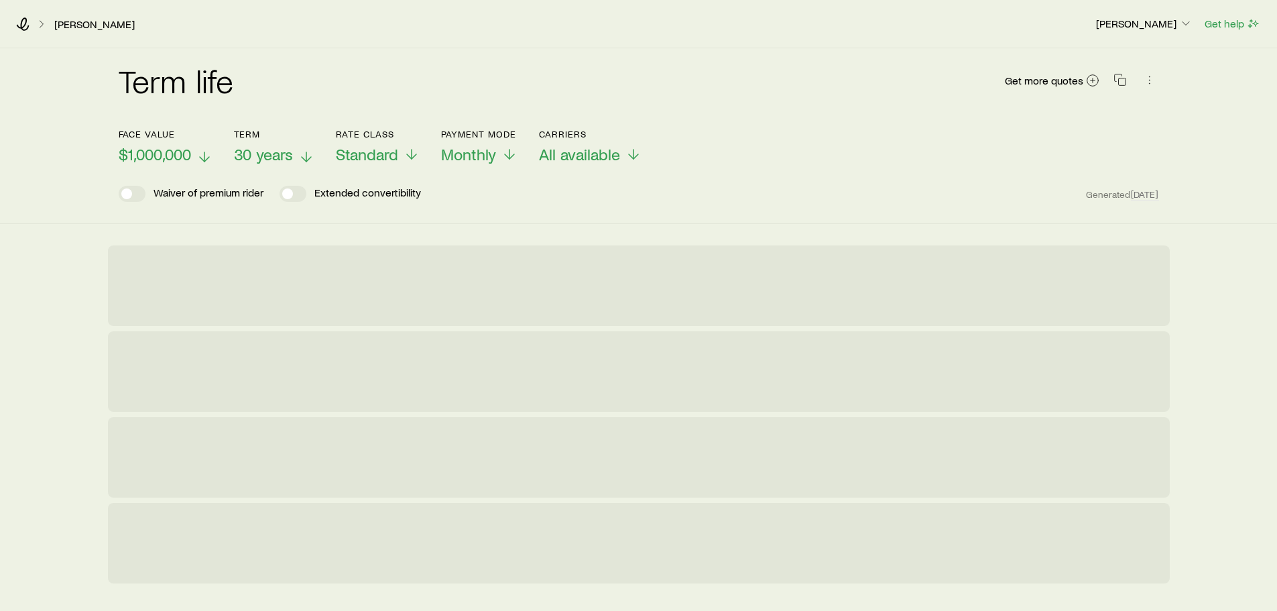
click at [273, 152] on span "30 years" at bounding box center [263, 154] width 59 height 19
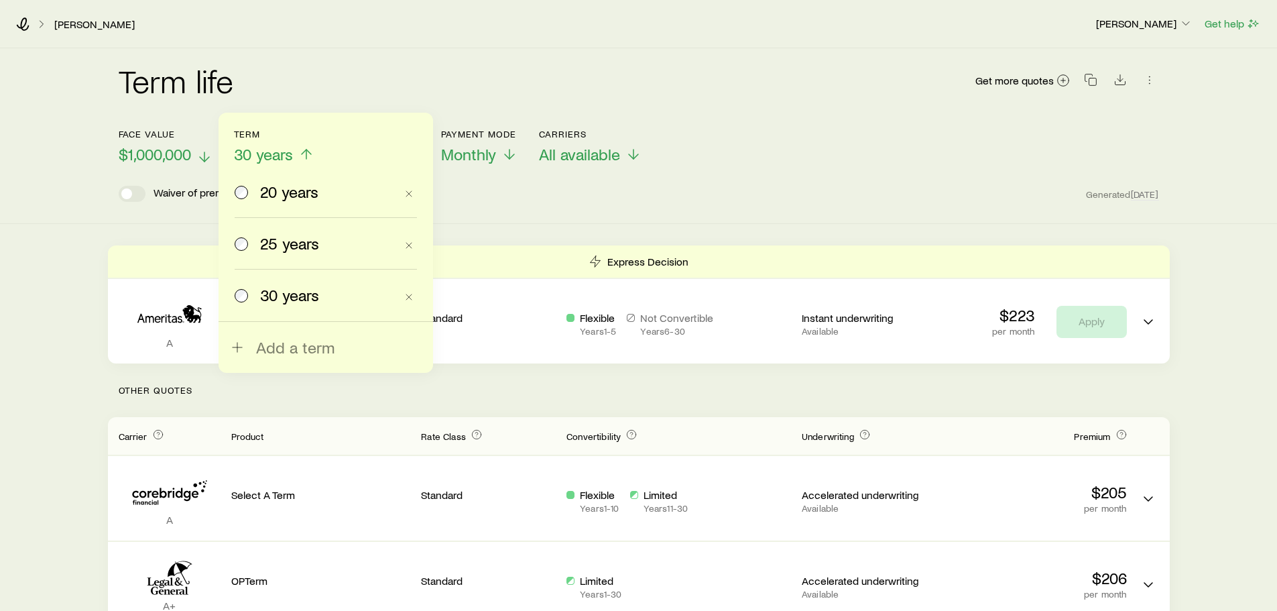
click at [302, 237] on span "25 years" at bounding box center [289, 243] width 59 height 19
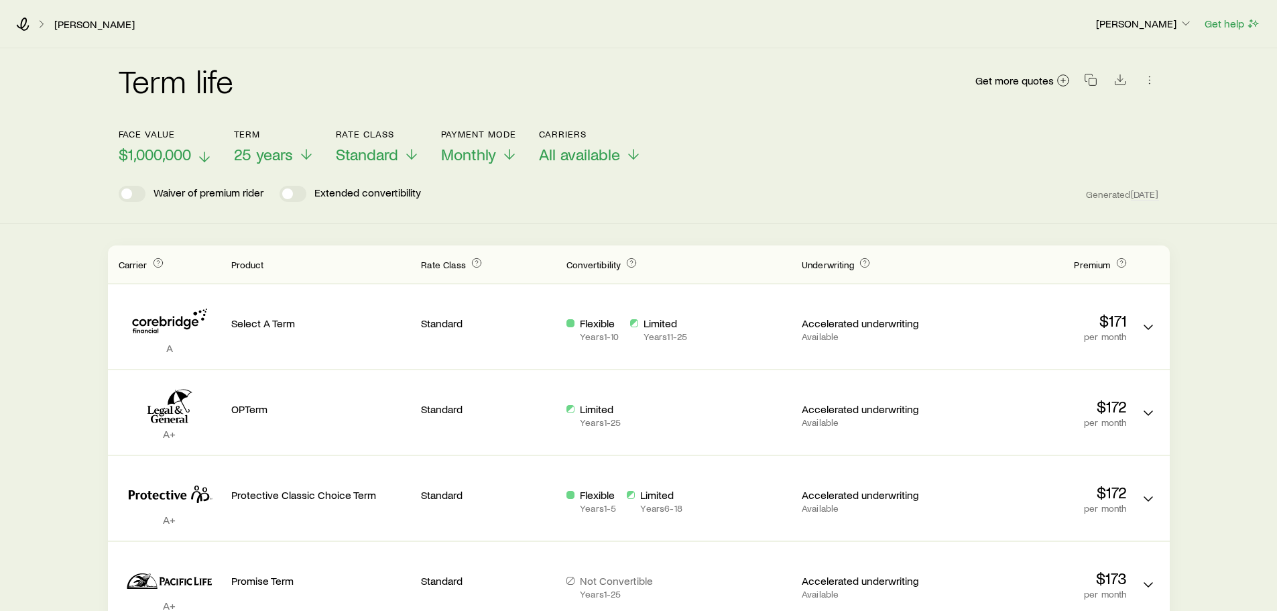
click at [187, 145] on span "$1,000,000" at bounding box center [155, 154] width 72 height 19
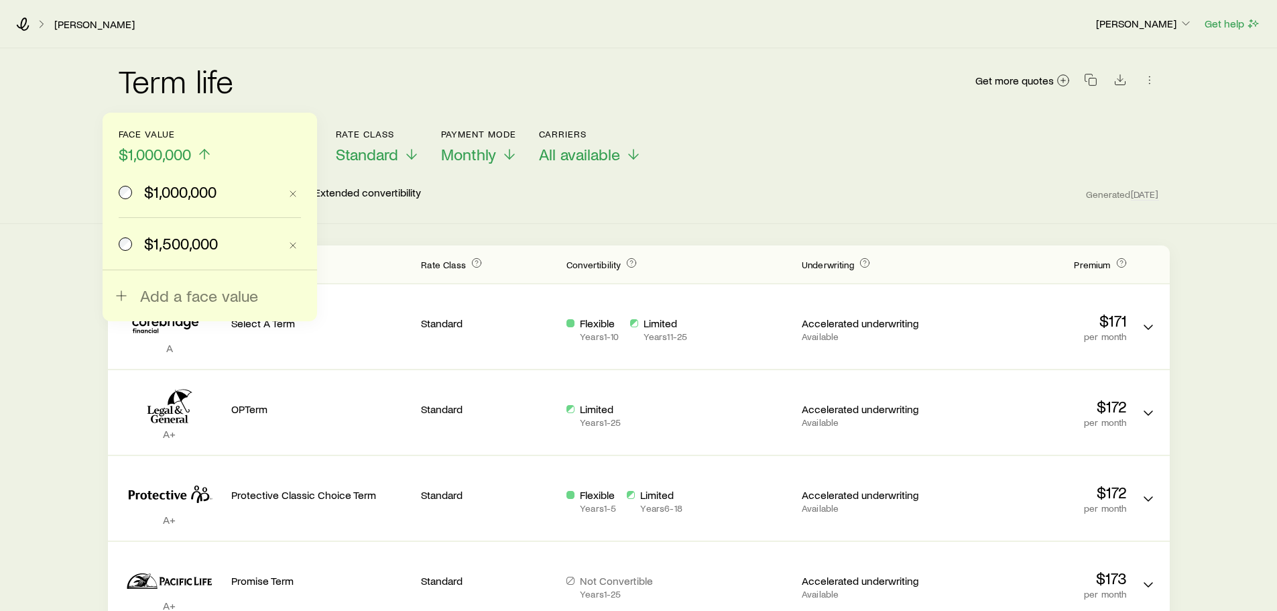
click at [192, 236] on span "$1,500,000" at bounding box center [181, 243] width 74 height 19
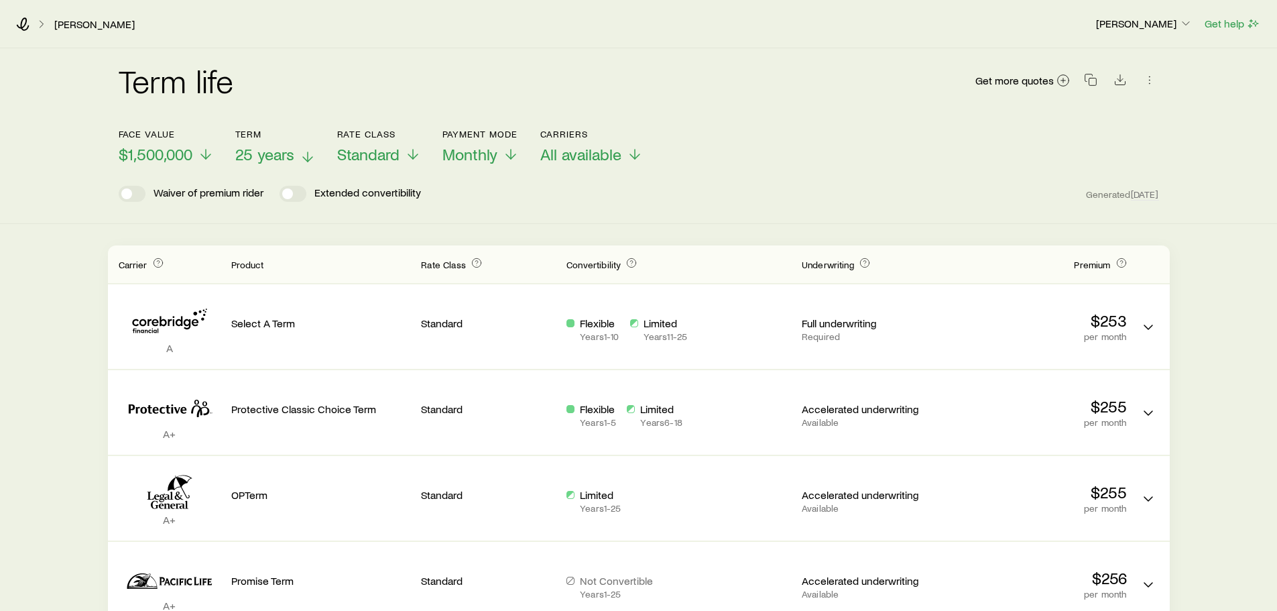
click at [291, 157] on span "25 years" at bounding box center [264, 154] width 59 height 19
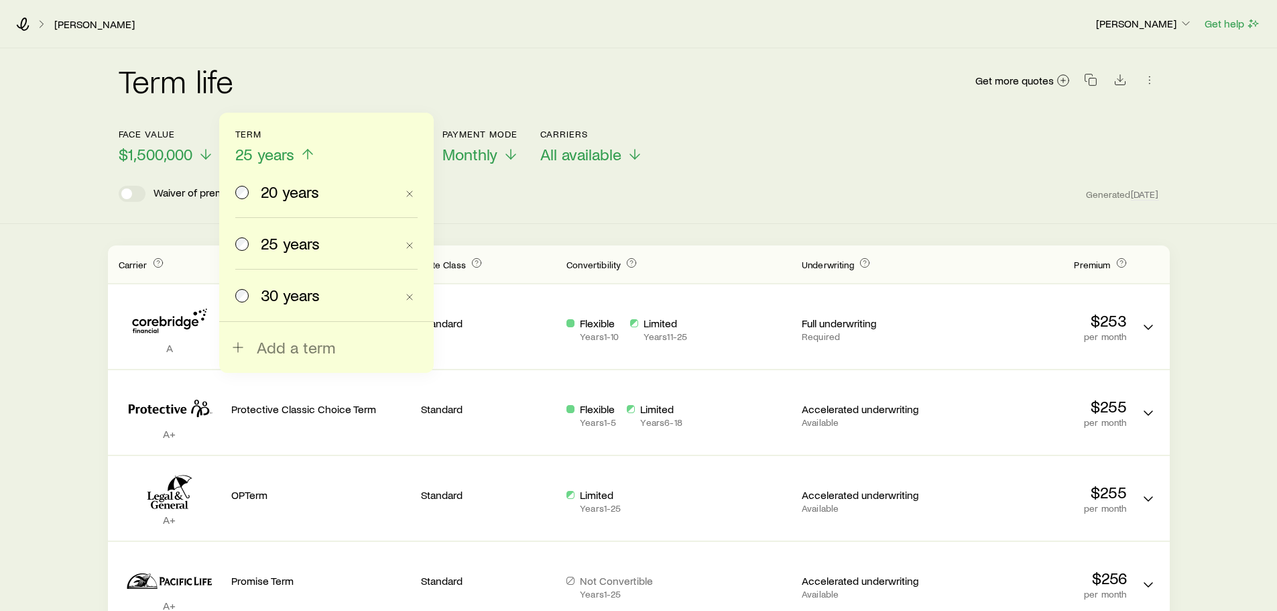
click at [283, 291] on span "30 years" at bounding box center [290, 294] width 59 height 19
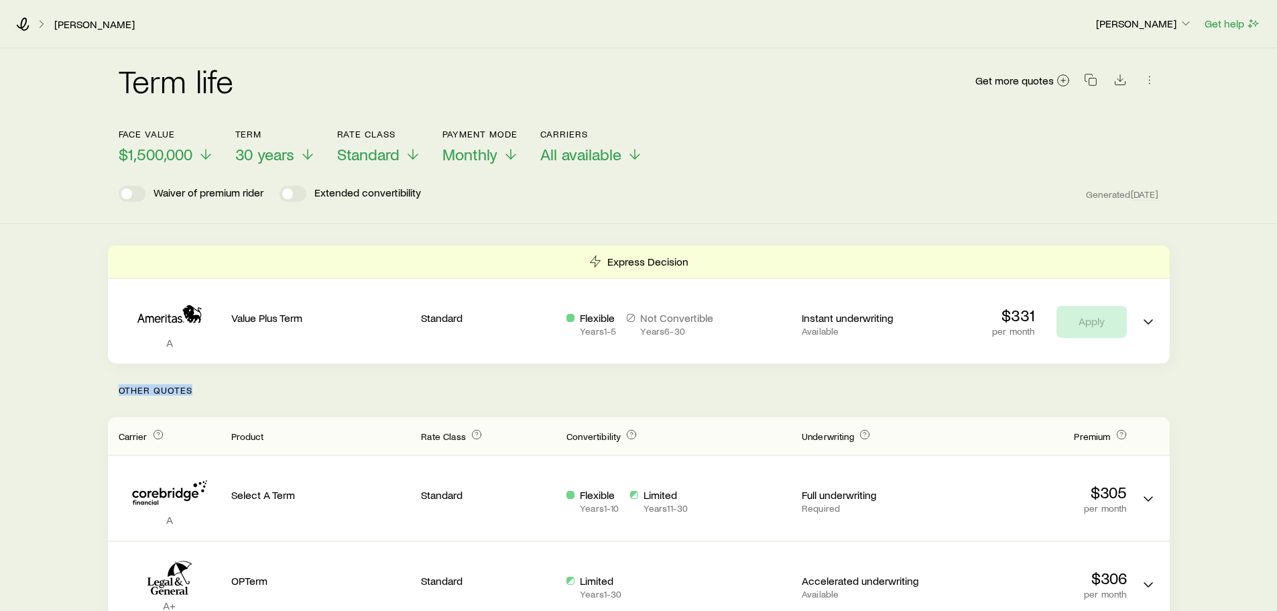
drag, startPoint x: 192, startPoint y: 394, endPoint x: 105, endPoint y: 402, distance: 86.8
click at [230, 403] on p "Other Quotes" at bounding box center [639, 390] width 1062 height 54
click at [175, 152] on span "$1,500,000" at bounding box center [156, 154] width 74 height 19
click at [496, 203] on div "Term life Get more quotes Face value $1,500,000 Term 30 years Rate Class Standa…" at bounding box center [638, 136] width 1277 height 176
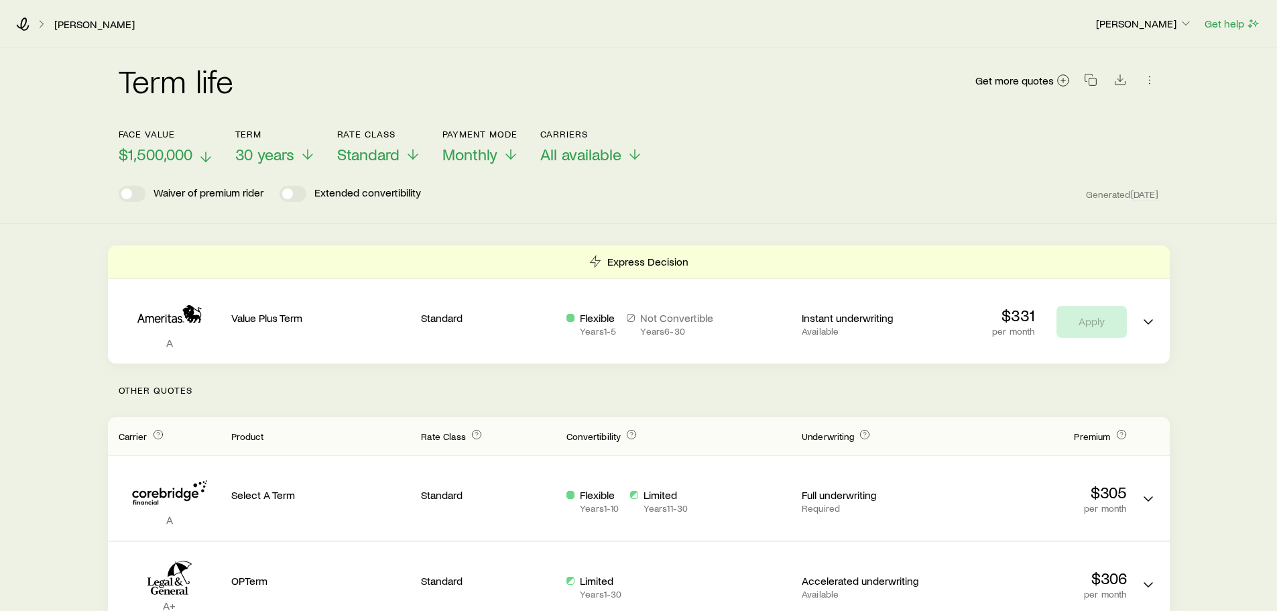
click at [174, 157] on span "$1,500,000" at bounding box center [156, 154] width 74 height 19
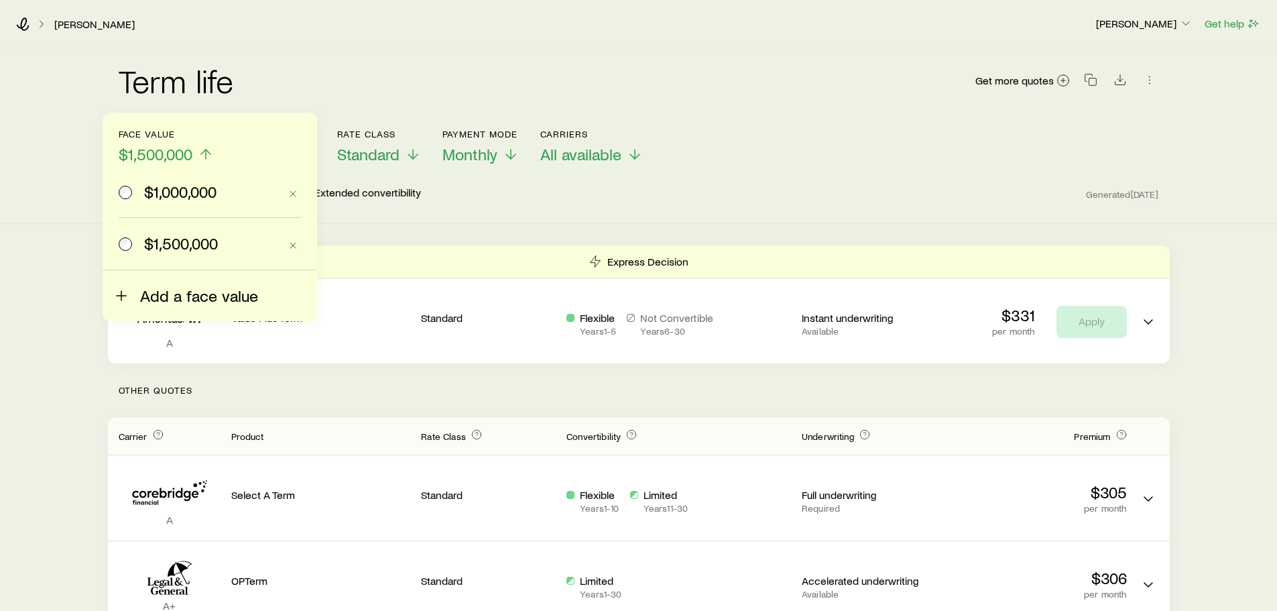
click at [173, 298] on span "Add a face value" at bounding box center [199, 295] width 118 height 19
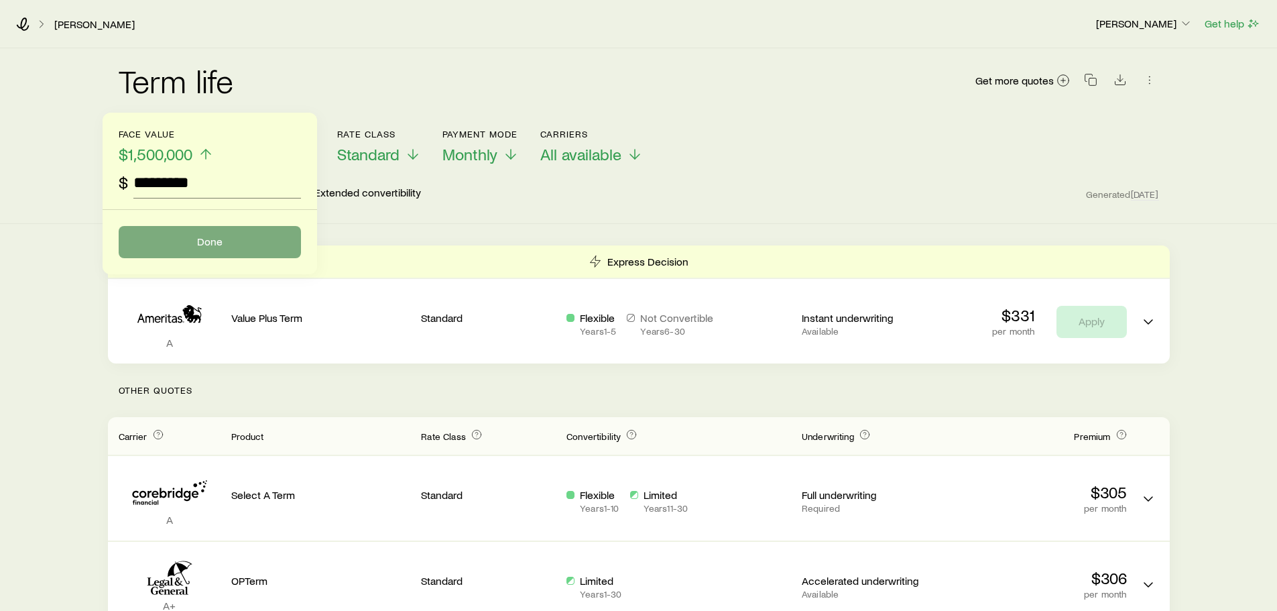
type input "*********"
click at [182, 247] on button "Done" at bounding box center [210, 242] width 182 height 32
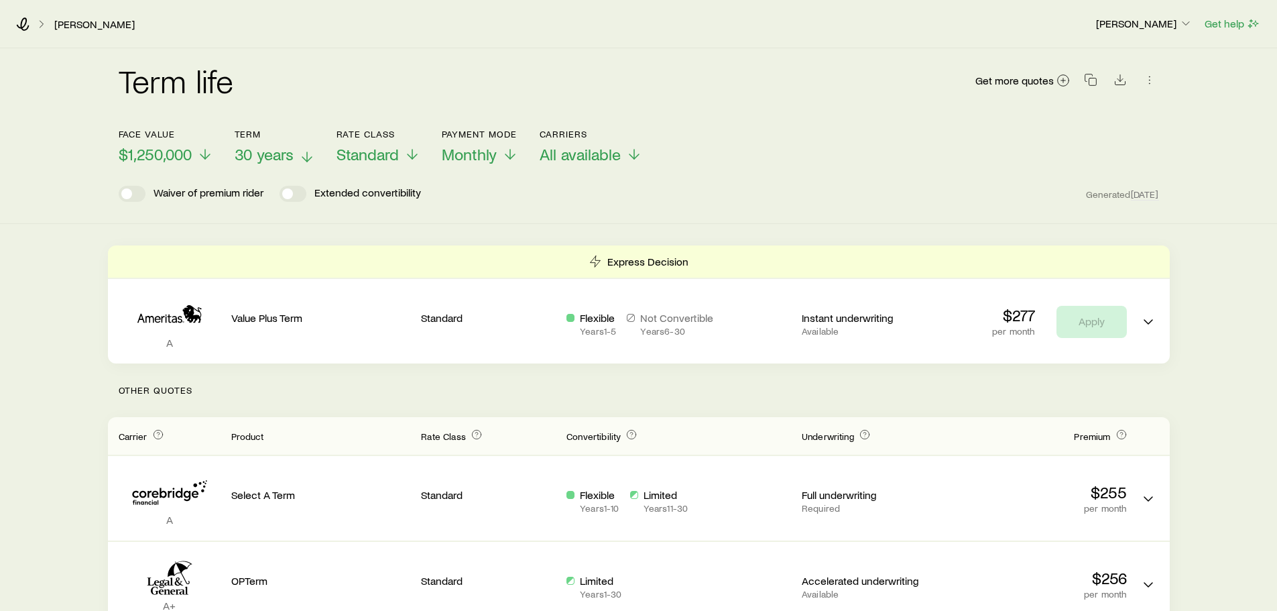
click at [265, 154] on span "30 years" at bounding box center [264, 154] width 59 height 19
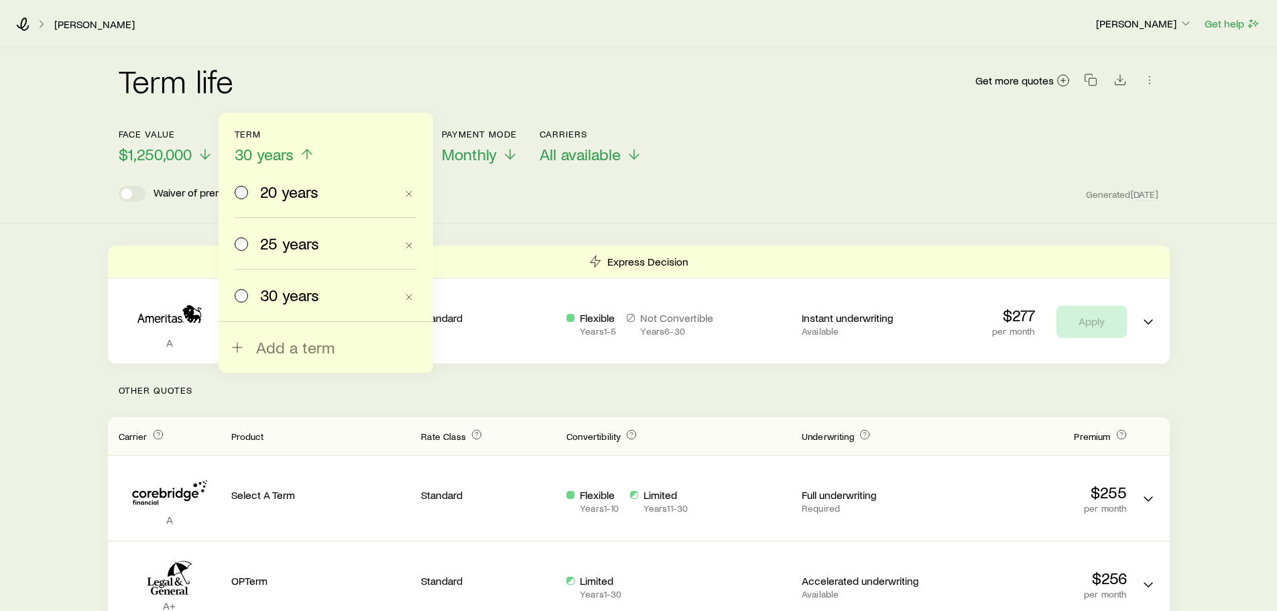
click at [276, 193] on span "20 years" at bounding box center [289, 191] width 58 height 19
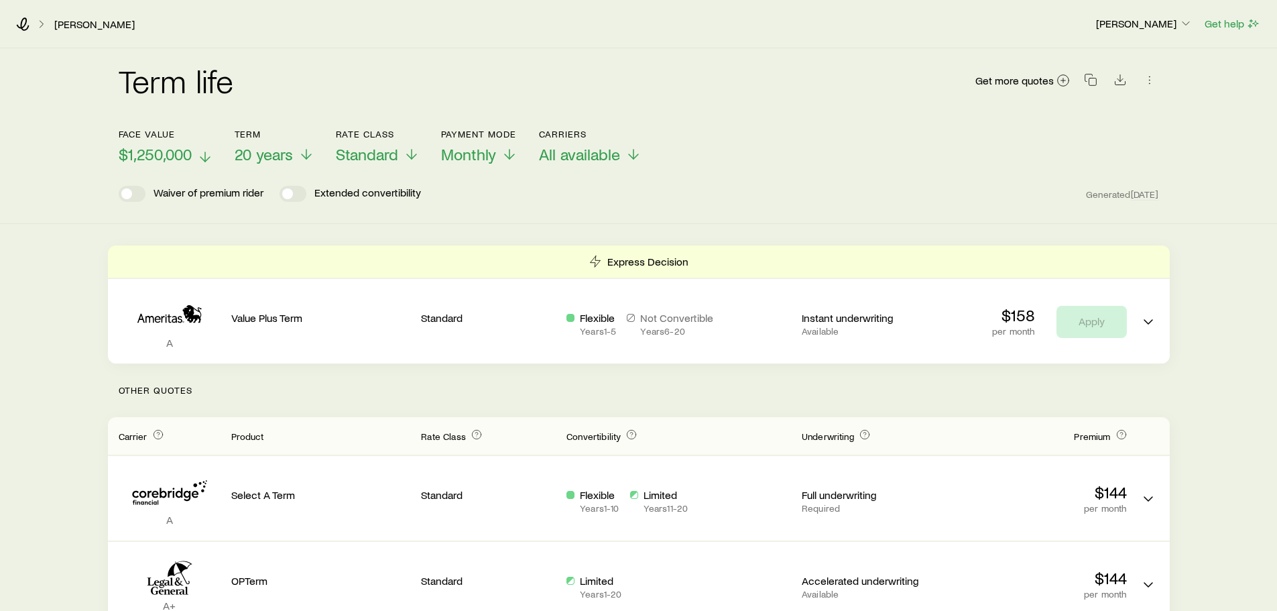
click at [174, 156] on span "$1,250,000" at bounding box center [155, 154] width 73 height 19
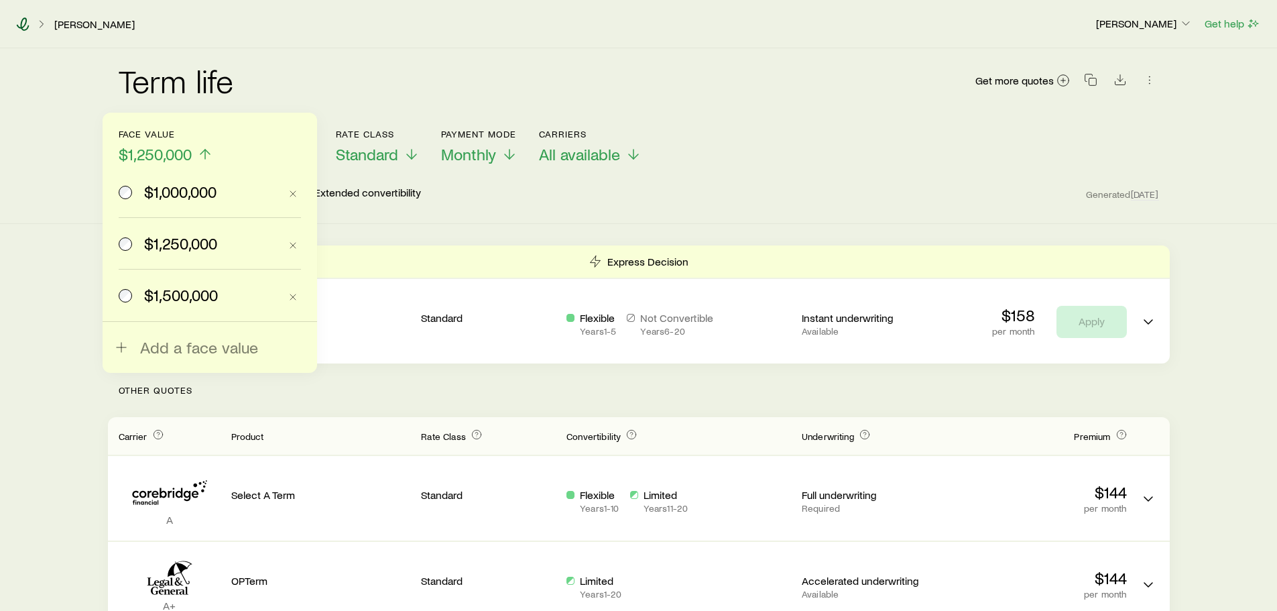
click at [19, 23] on icon at bounding box center [22, 23] width 13 height 13
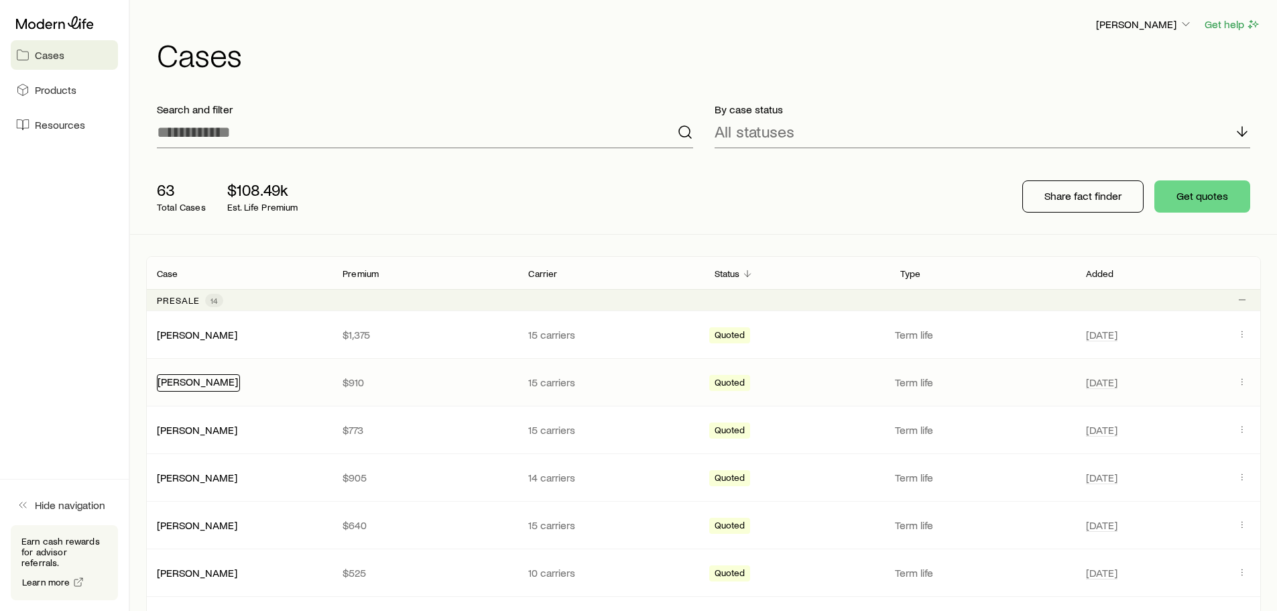
click at [215, 382] on link "[PERSON_NAME]" at bounding box center [197, 381] width 80 height 13
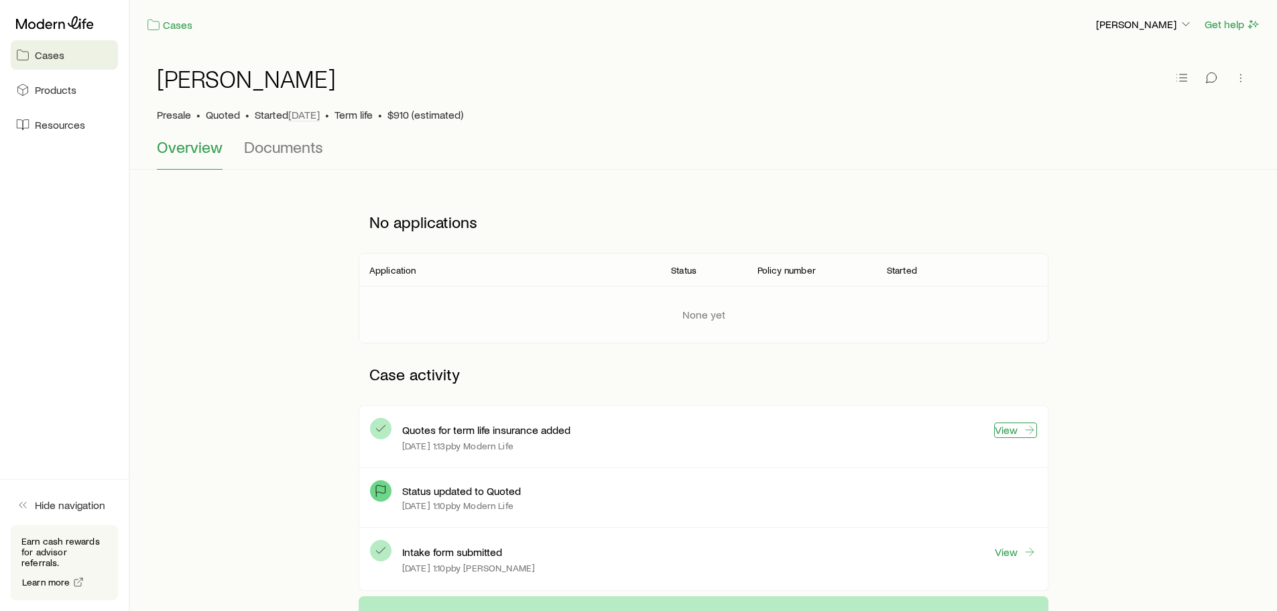
click at [1015, 431] on link "View" at bounding box center [1015, 429] width 43 height 15
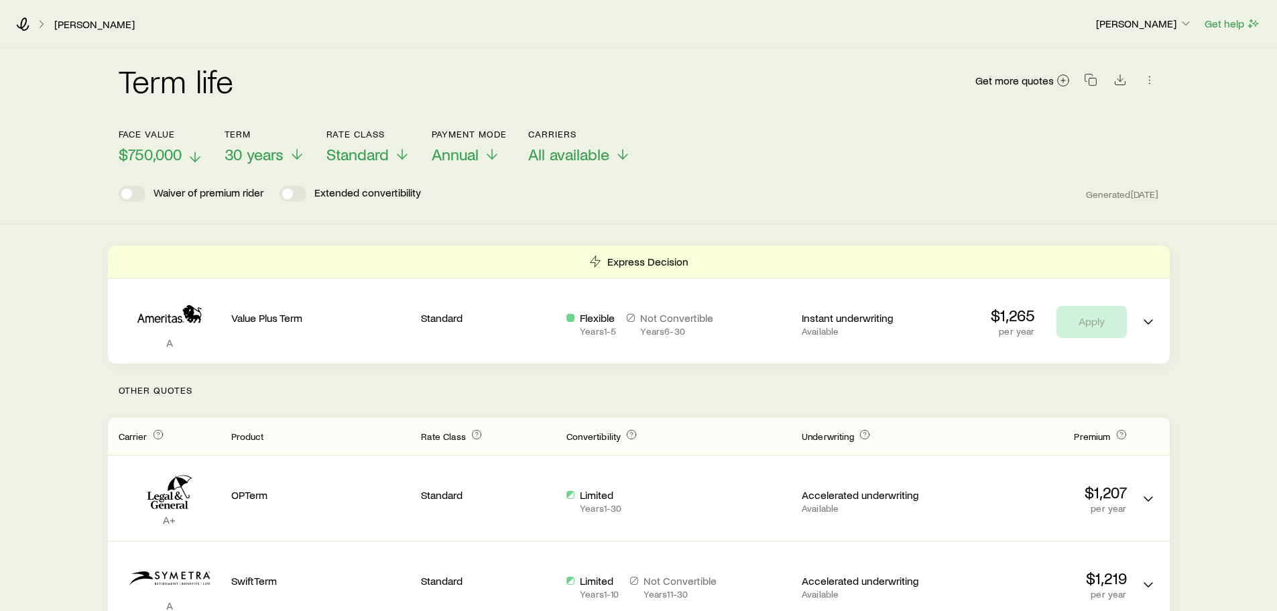
click at [196, 156] on icon at bounding box center [195, 157] width 16 height 16
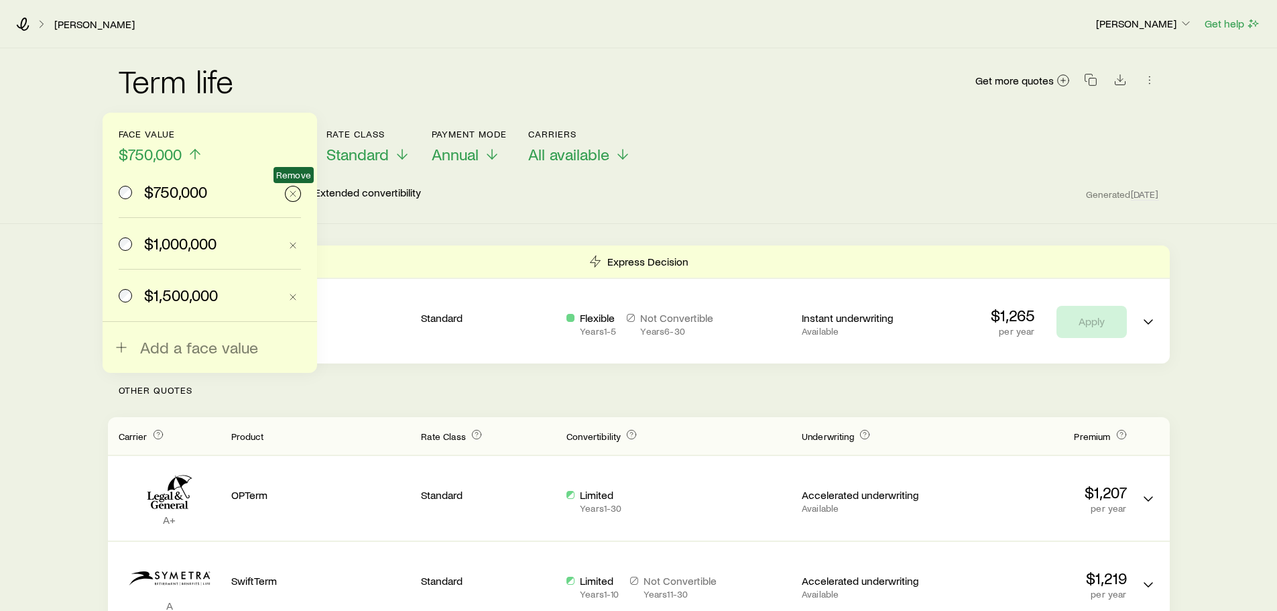
click at [294, 189] on icon "button" at bounding box center [293, 193] width 11 height 11
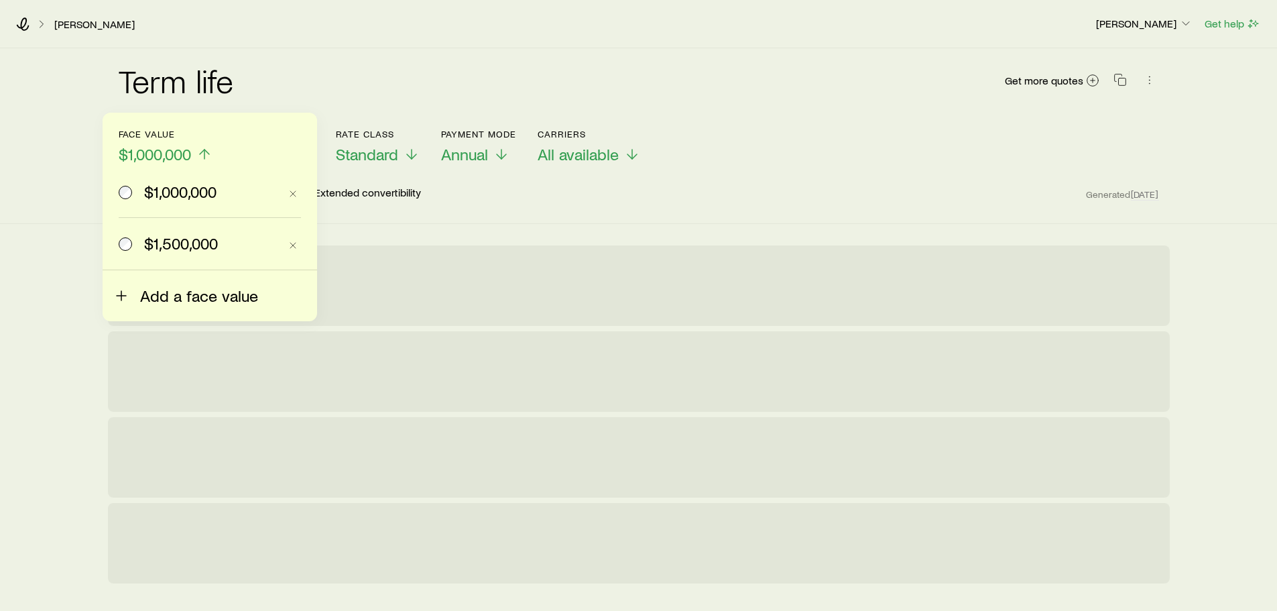
click at [176, 298] on span "Add a face value" at bounding box center [199, 295] width 118 height 19
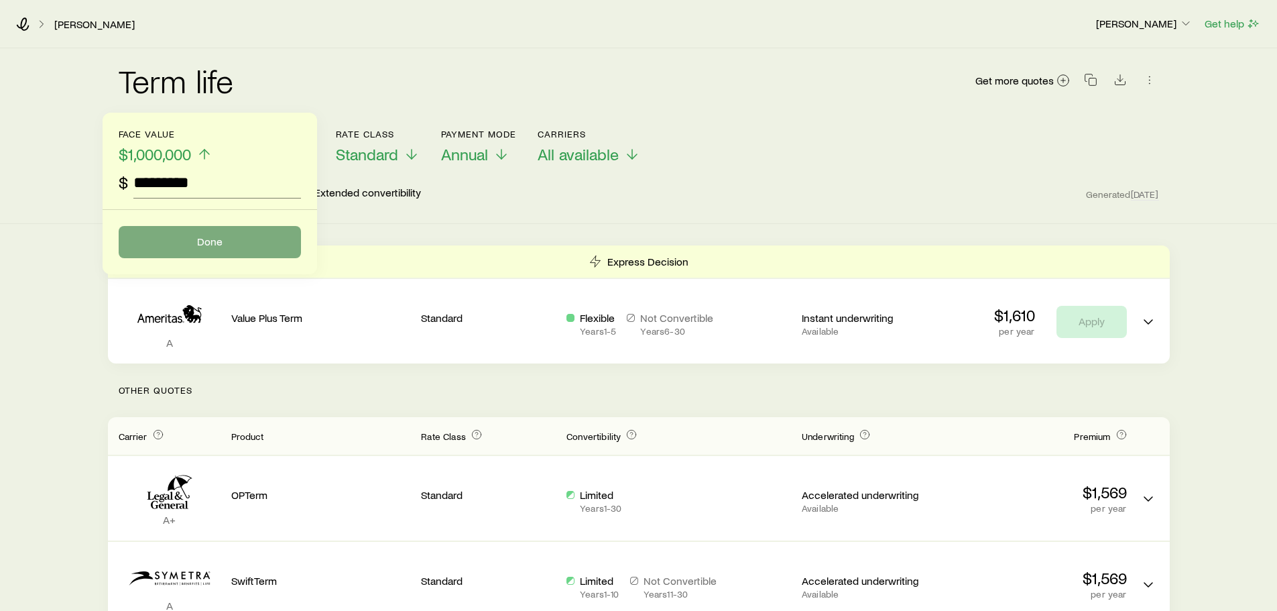
type input "*********"
click at [207, 241] on button "Done" at bounding box center [210, 242] width 182 height 32
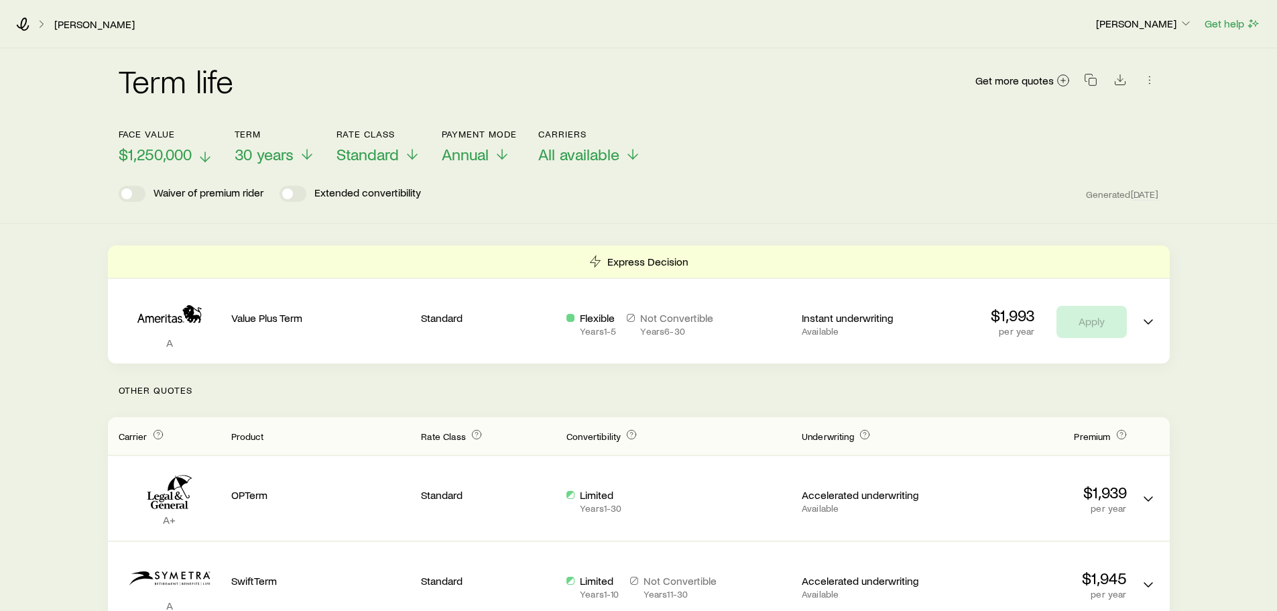
click at [191, 153] on span "$1,250,000" at bounding box center [155, 154] width 73 height 19
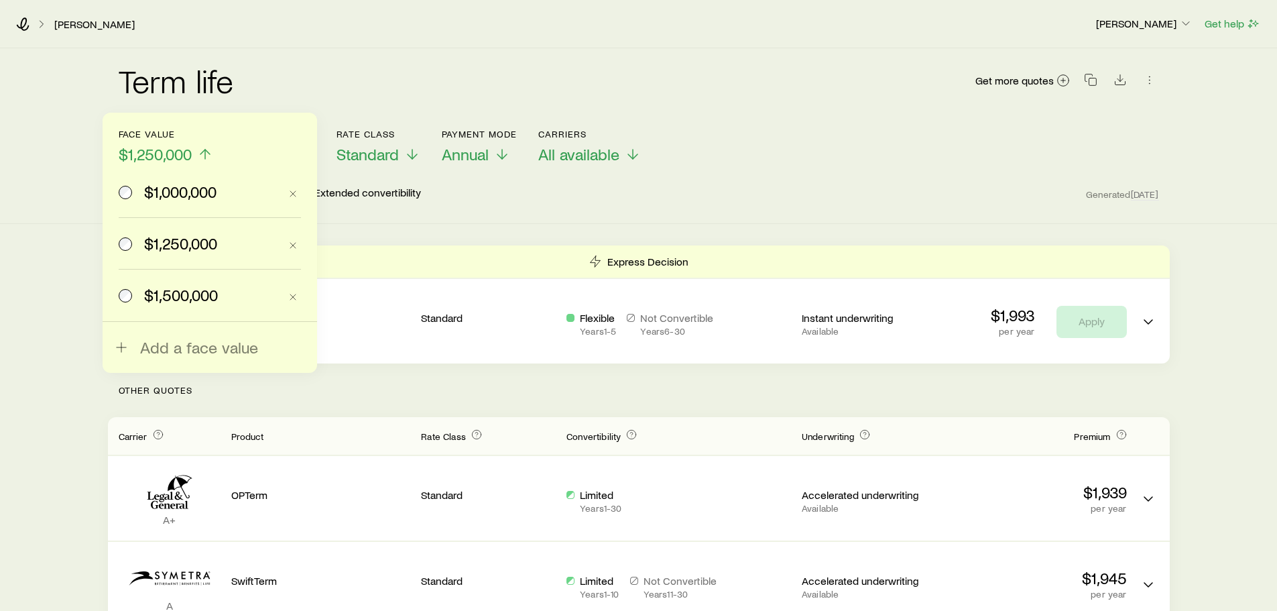
click at [171, 300] on span "$1,500,000" at bounding box center [181, 294] width 74 height 19
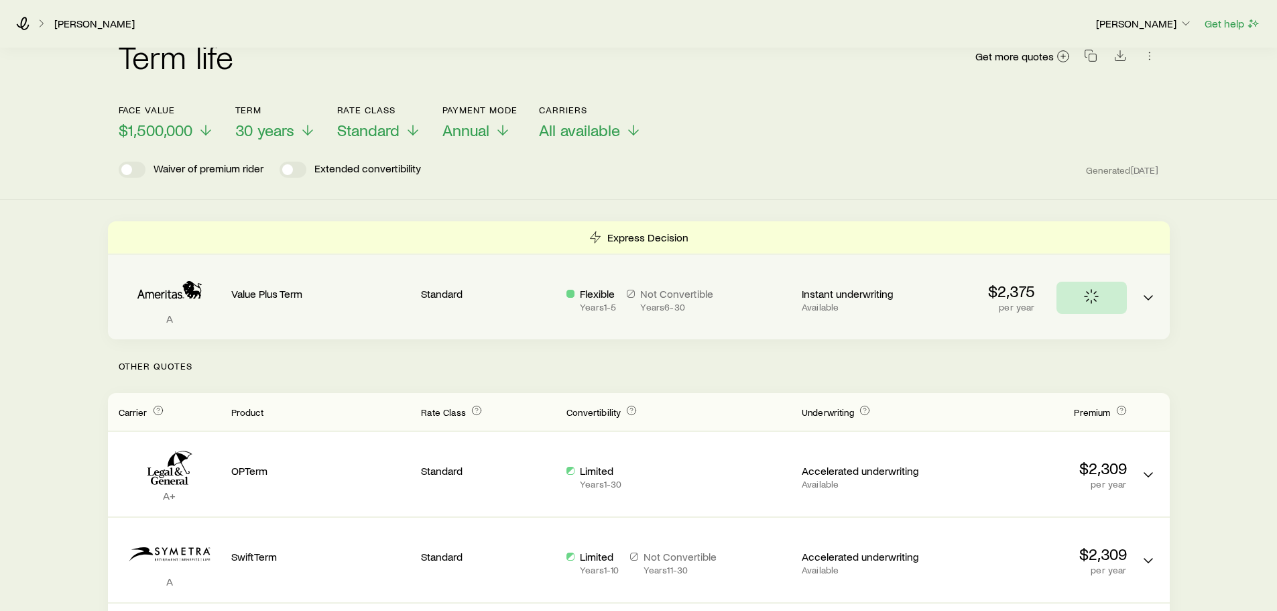
scroll to position [67, 0]
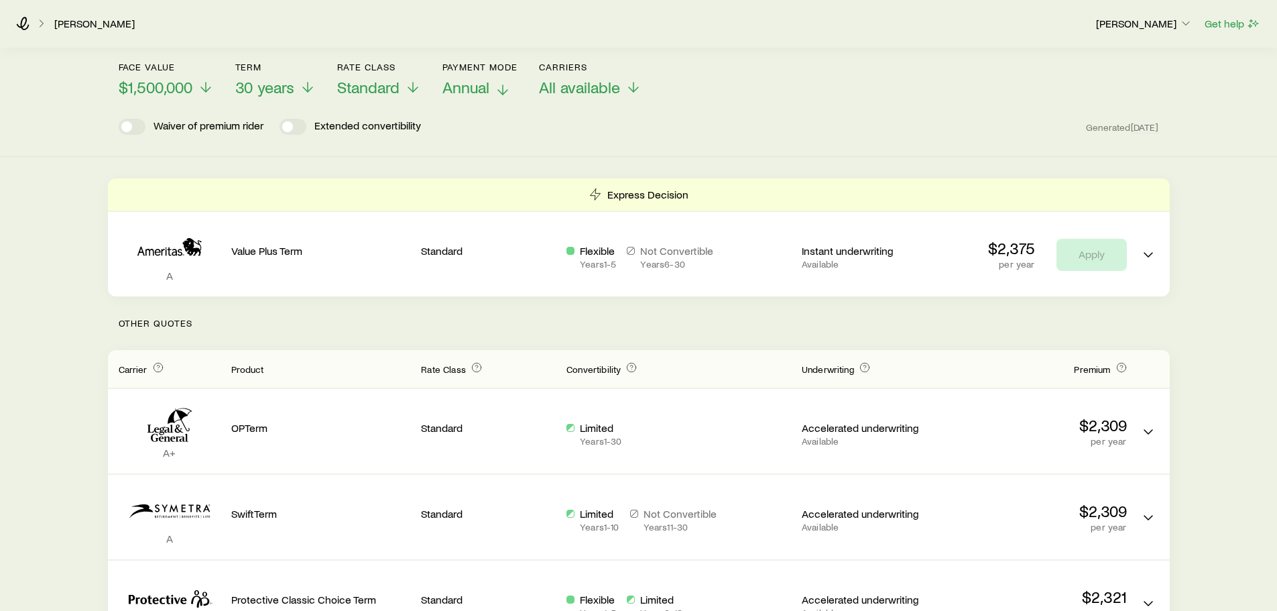
click at [499, 82] on icon at bounding box center [503, 90] width 16 height 16
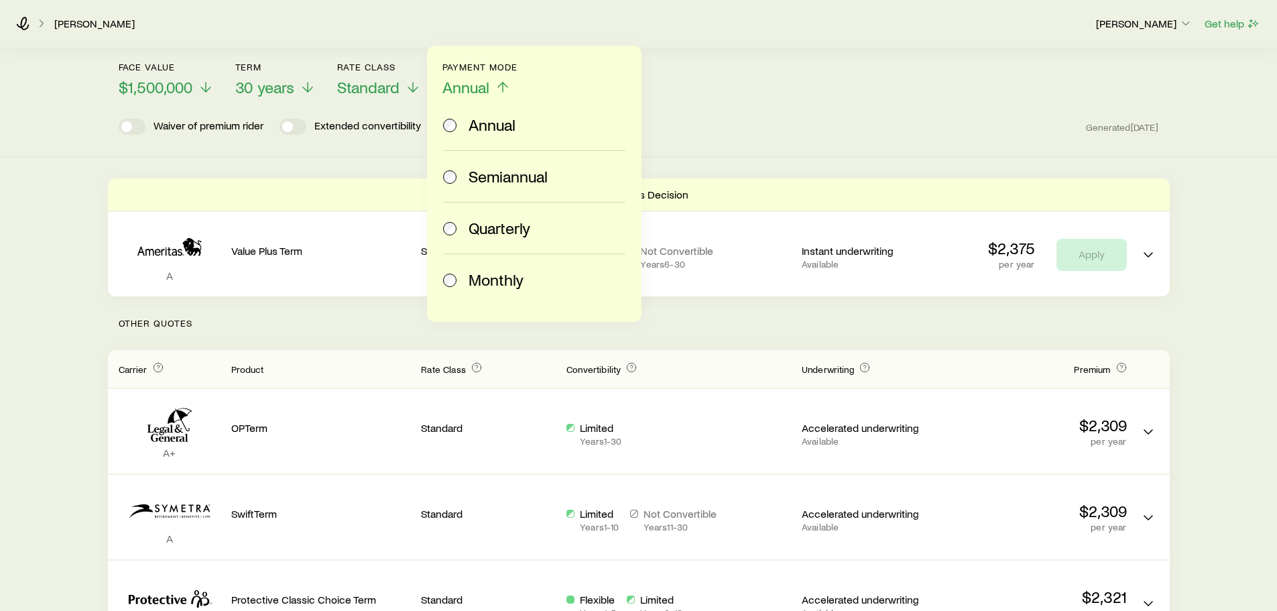
click at [503, 280] on span "Monthly" at bounding box center [495, 279] width 55 height 19
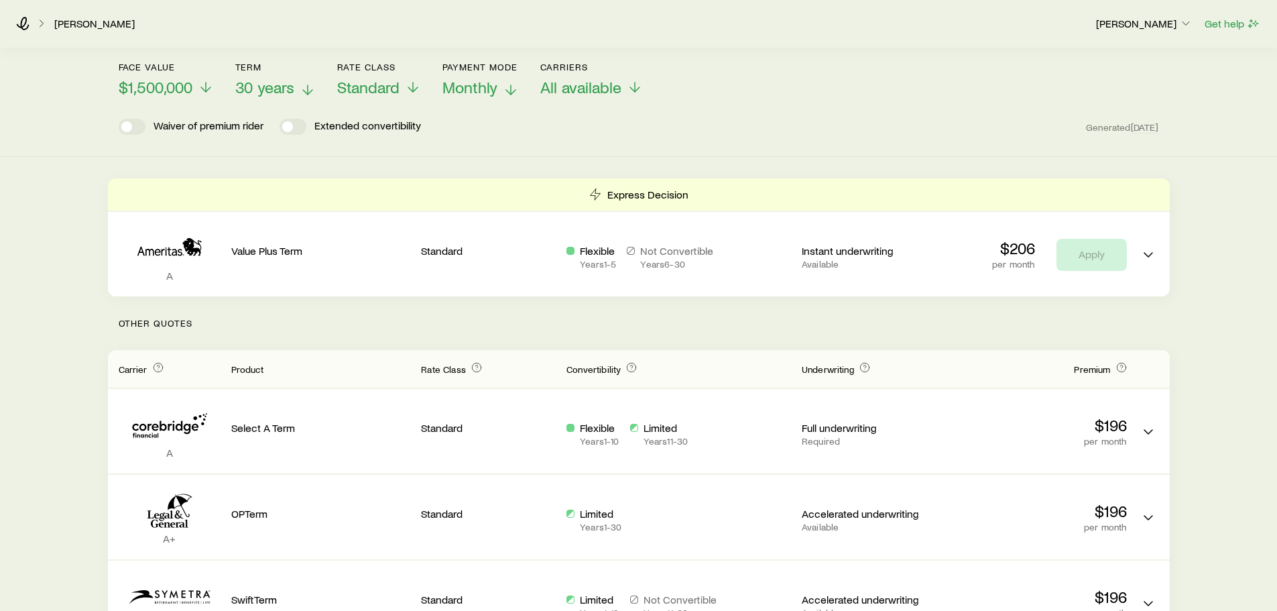
click at [293, 78] on span "30 years" at bounding box center [264, 87] width 59 height 19
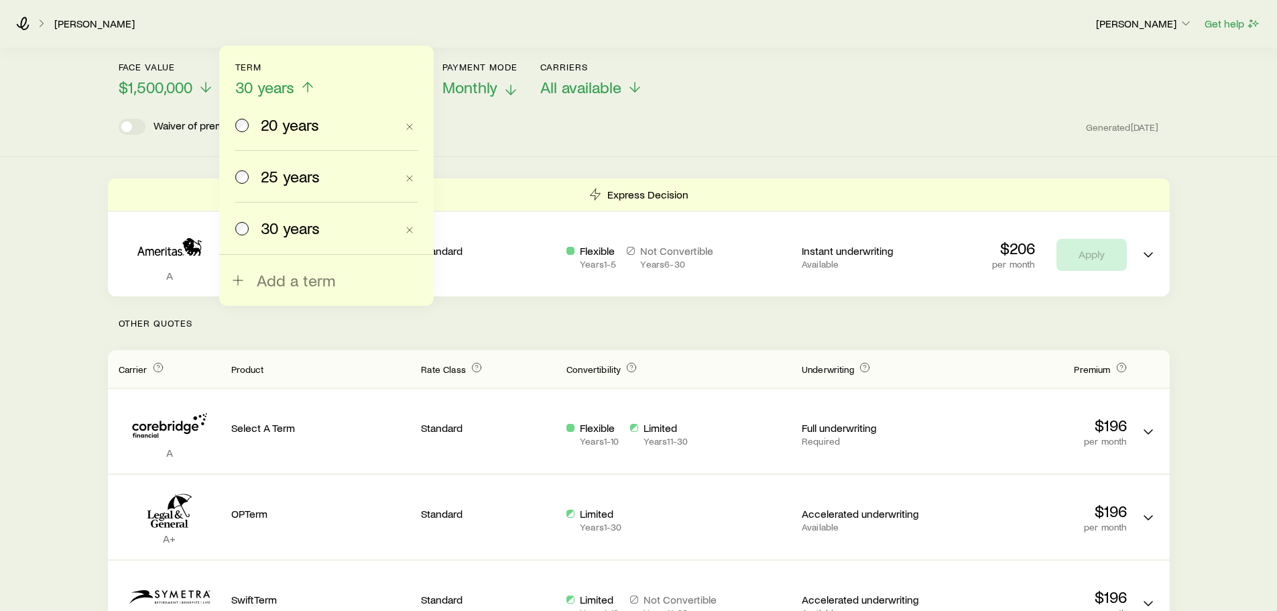
click at [541, 150] on div "Term life Get more quotes Face value $1,500,000 Term 30 years 20 years 25 years…" at bounding box center [638, 69] width 1277 height 176
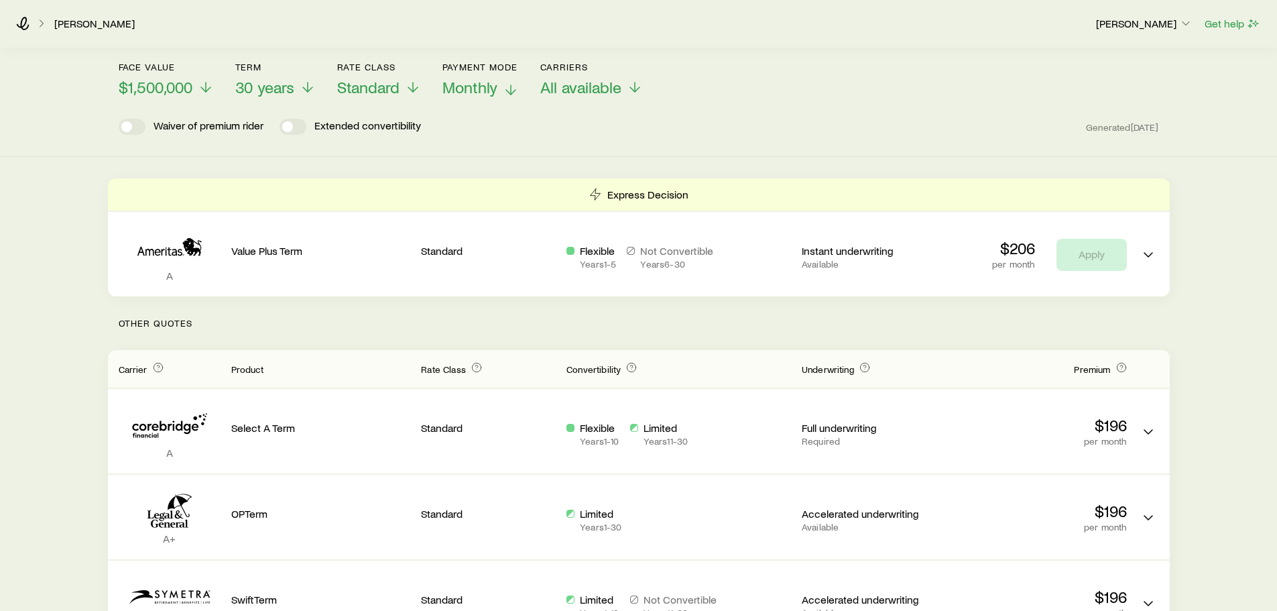
click at [482, 77] on button "Payment Mode Monthly" at bounding box center [480, 80] width 76 height 36
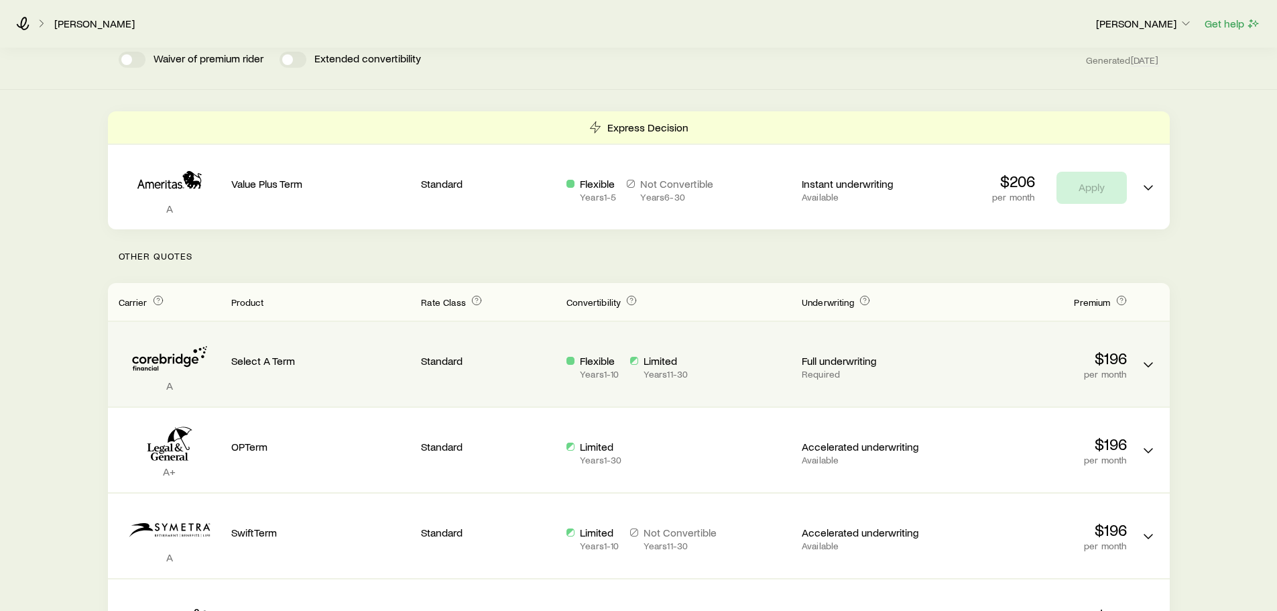
scroll to position [0, 0]
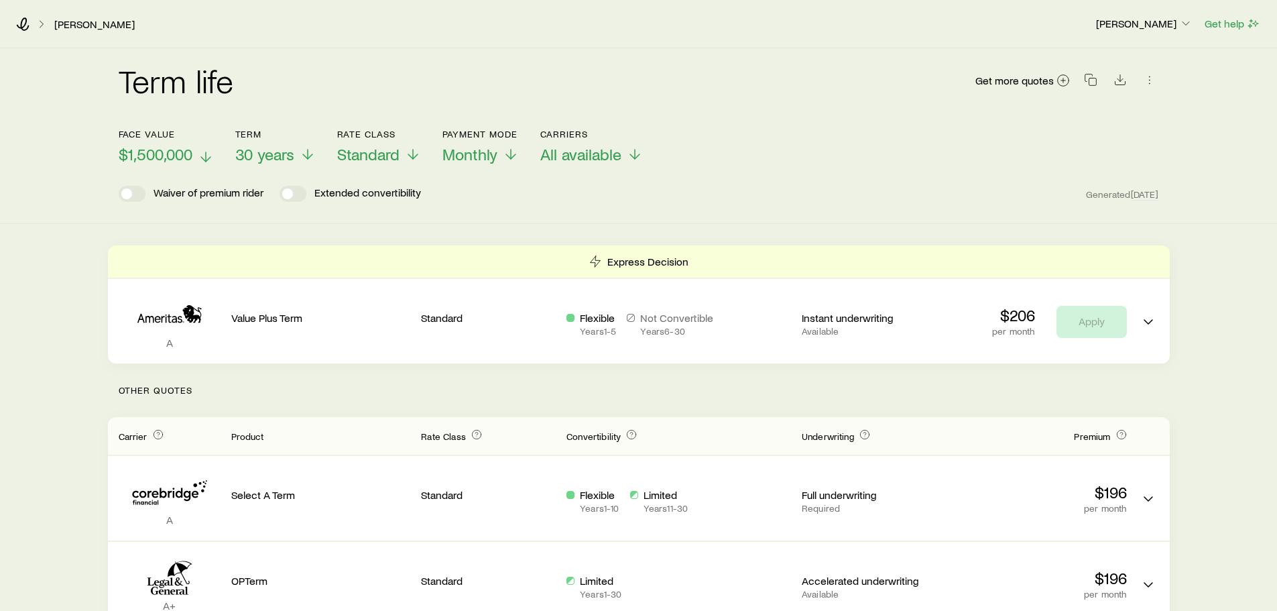
click at [193, 153] on p "$1,500,000" at bounding box center [166, 154] width 95 height 19
